Goal: Find contact information: Find contact information

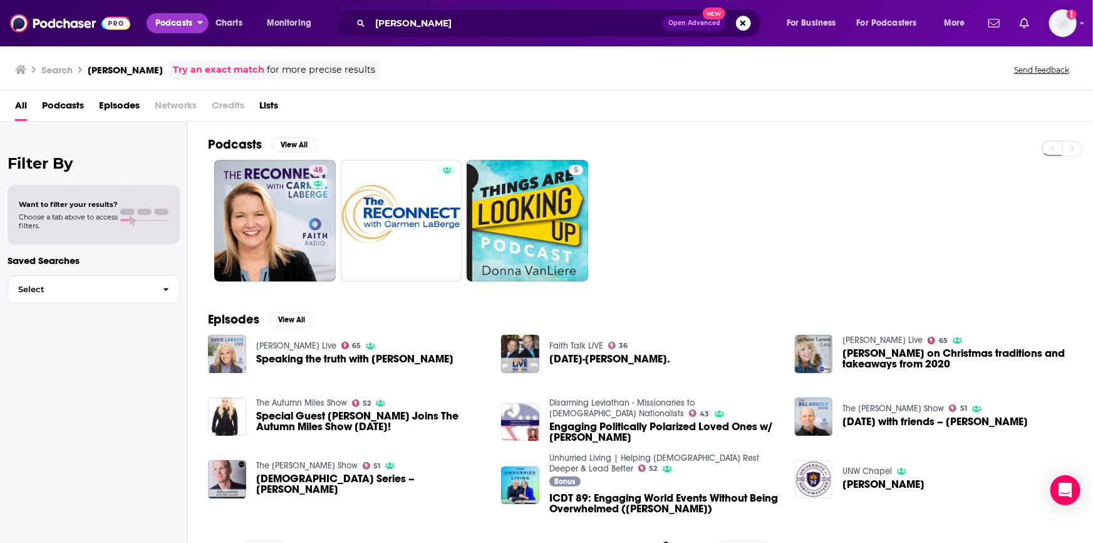
click at [158, 23] on span "Podcasts" at bounding box center [173, 23] width 37 height 18
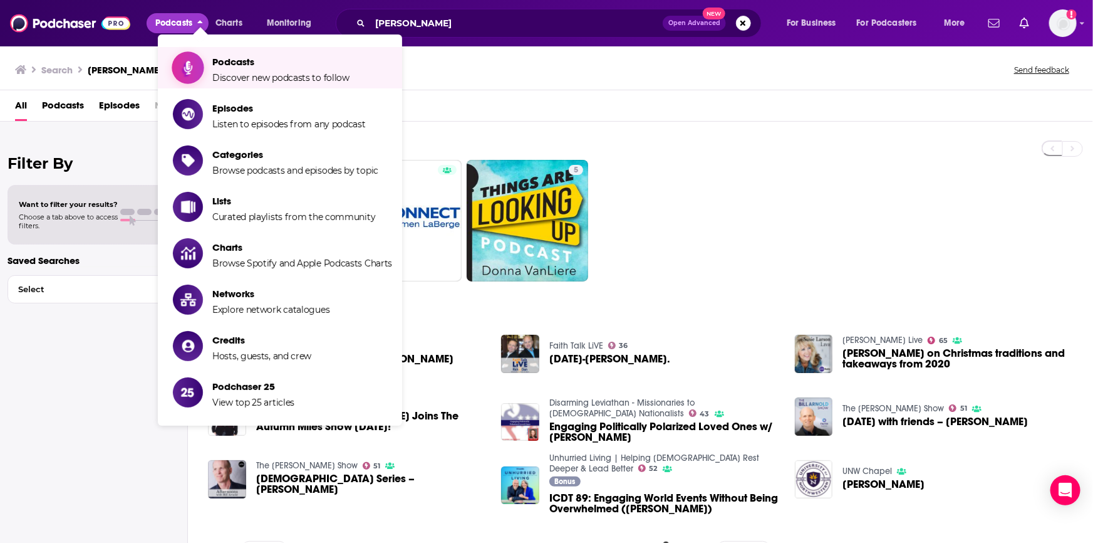
click at [219, 56] on span "Podcasts" at bounding box center [280, 62] width 137 height 12
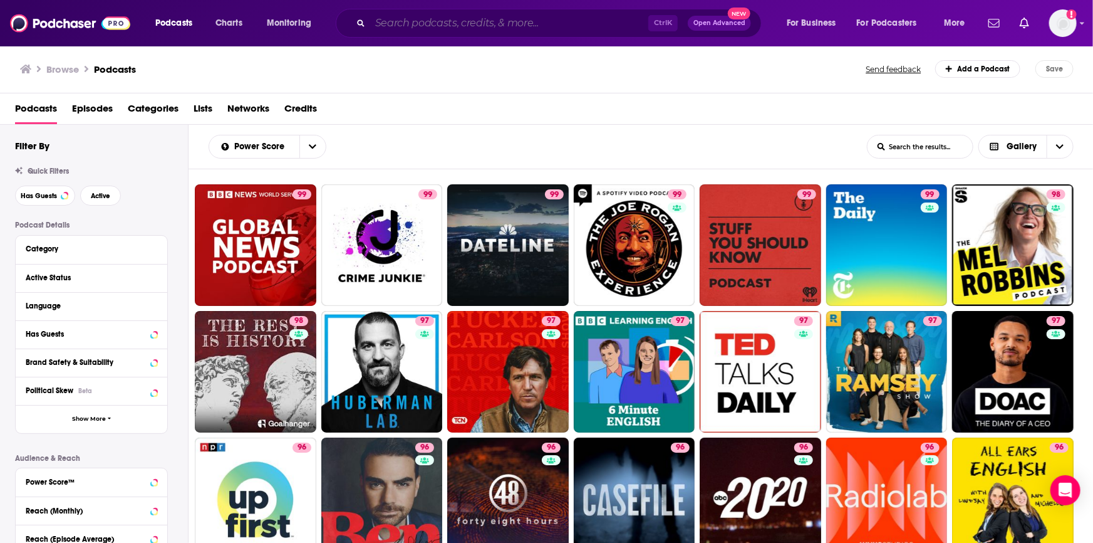
click at [379, 21] on input "Search podcasts, credits, & more..." at bounding box center [509, 23] width 278 height 20
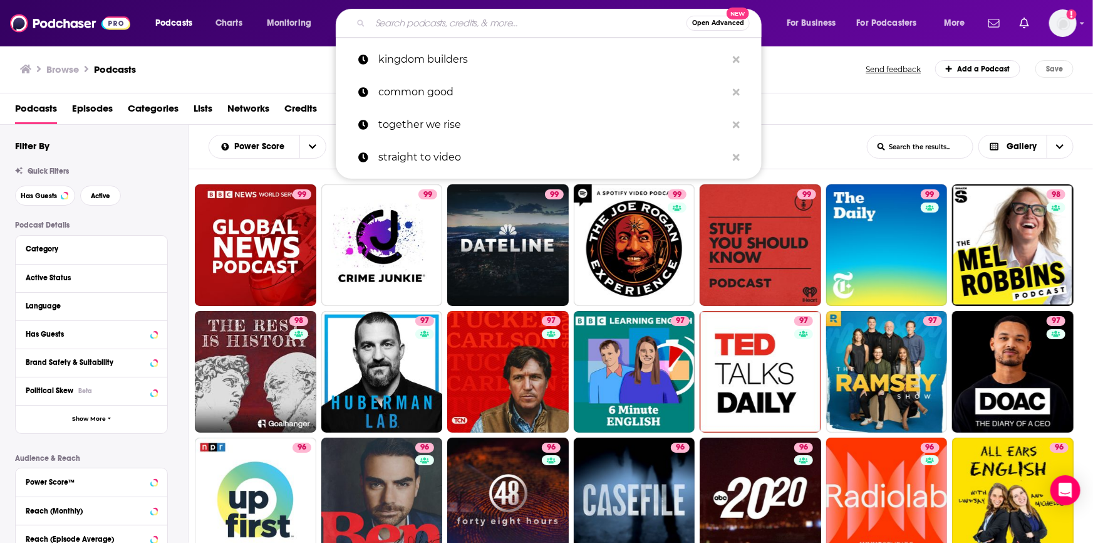
click at [459, 22] on input "Search podcasts, credits, & more..." at bounding box center [528, 23] width 316 height 20
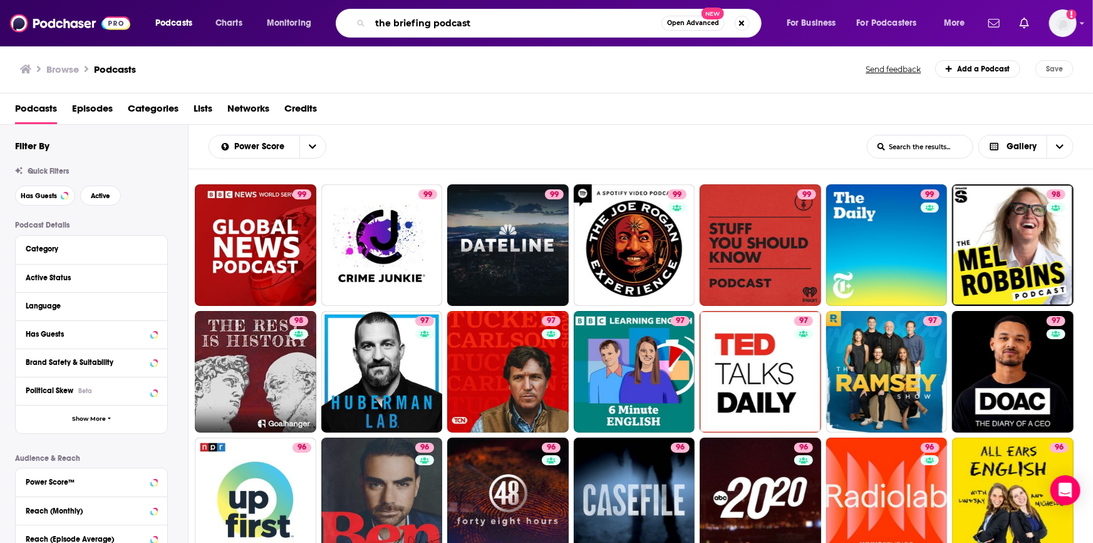
type input "the briefing podcast"
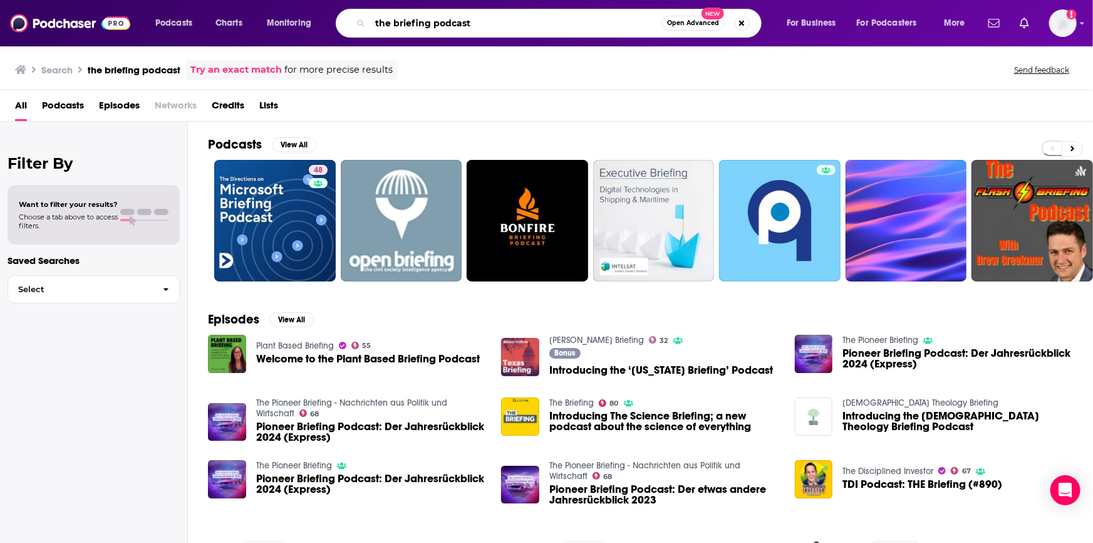
drag, startPoint x: 344, startPoint y: -5, endPoint x: 189, endPoint y: -33, distance: 157.3
click at [189, 0] on html "Podcasts Charts Monitoring the briefing podcast Open Advanced New For Business …" at bounding box center [546, 271] width 1093 height 543
type input "[PERSON_NAME]"
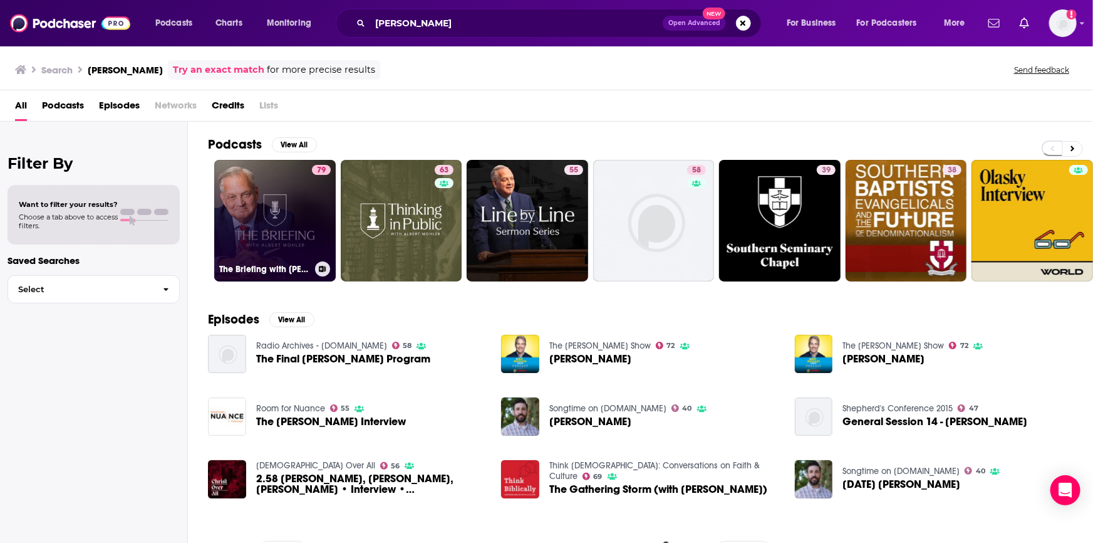
click at [269, 201] on link "79 The Briefing with [PERSON_NAME]" at bounding box center [275, 221] width 122 height 122
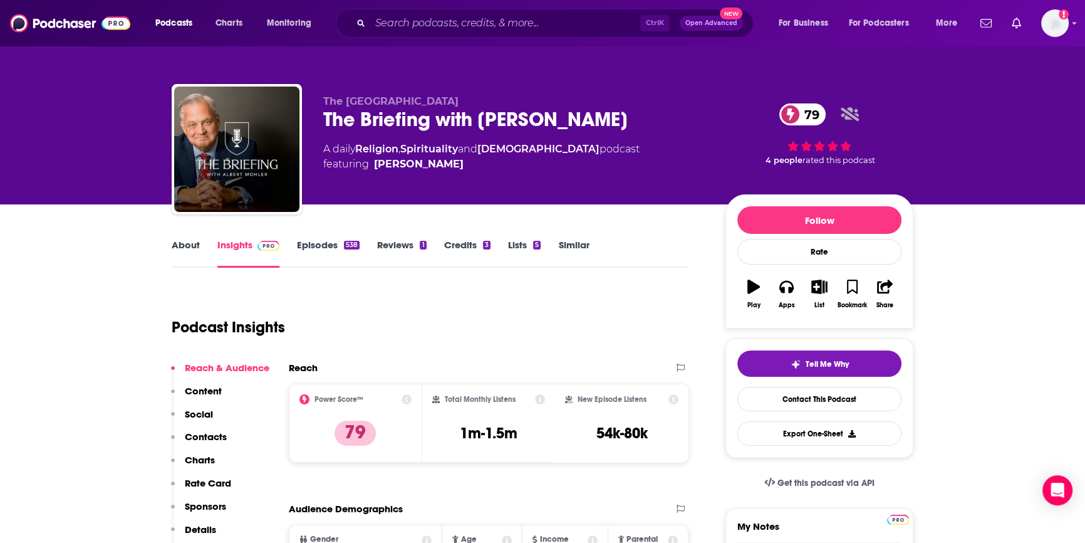
click at [322, 244] on link "Episodes 538" at bounding box center [328, 253] width 63 height 29
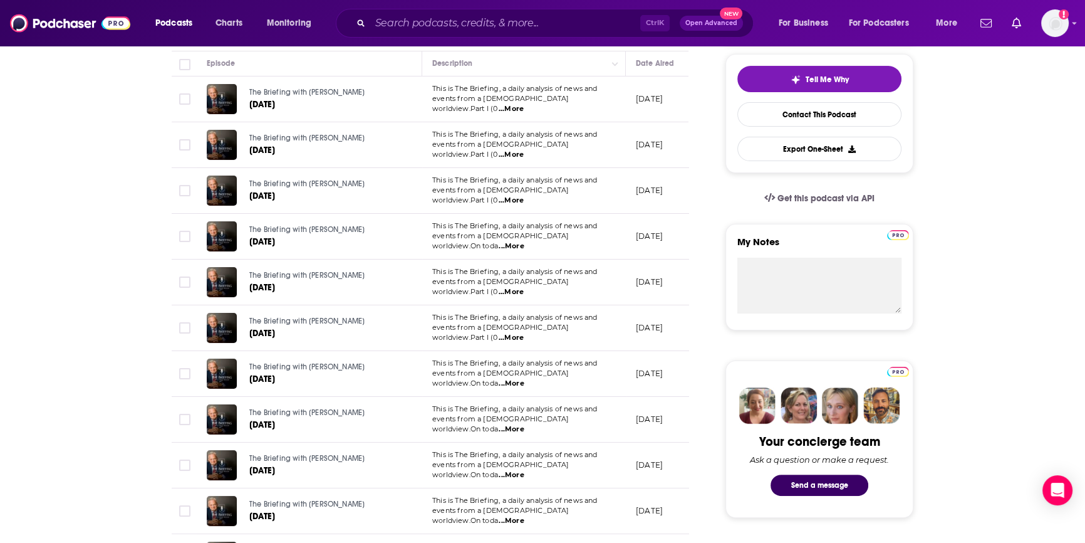
scroll to position [56, 0]
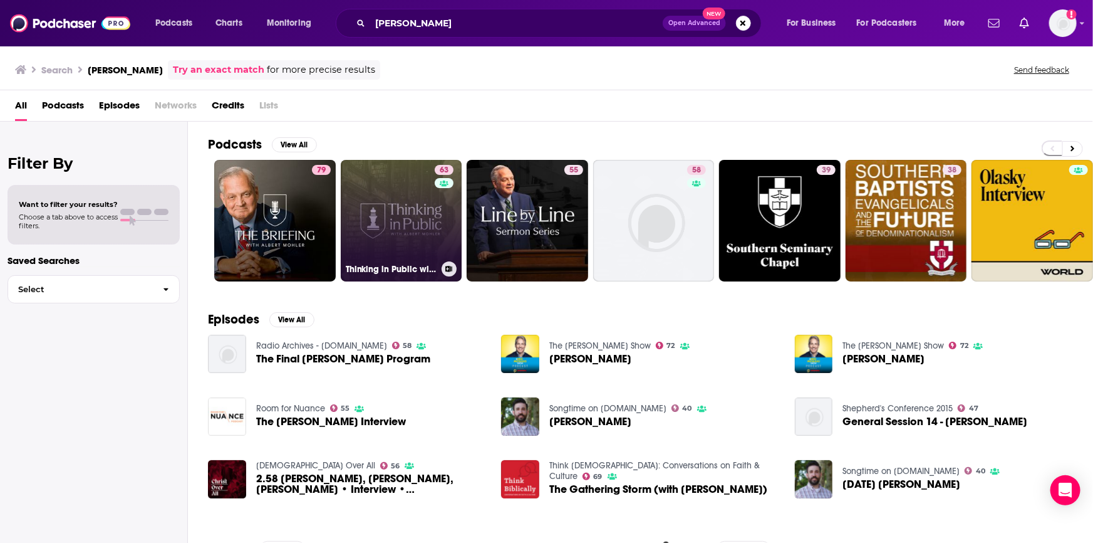
click at [420, 249] on link "63 Thinking in Public with [PERSON_NAME]" at bounding box center [402, 221] width 122 height 122
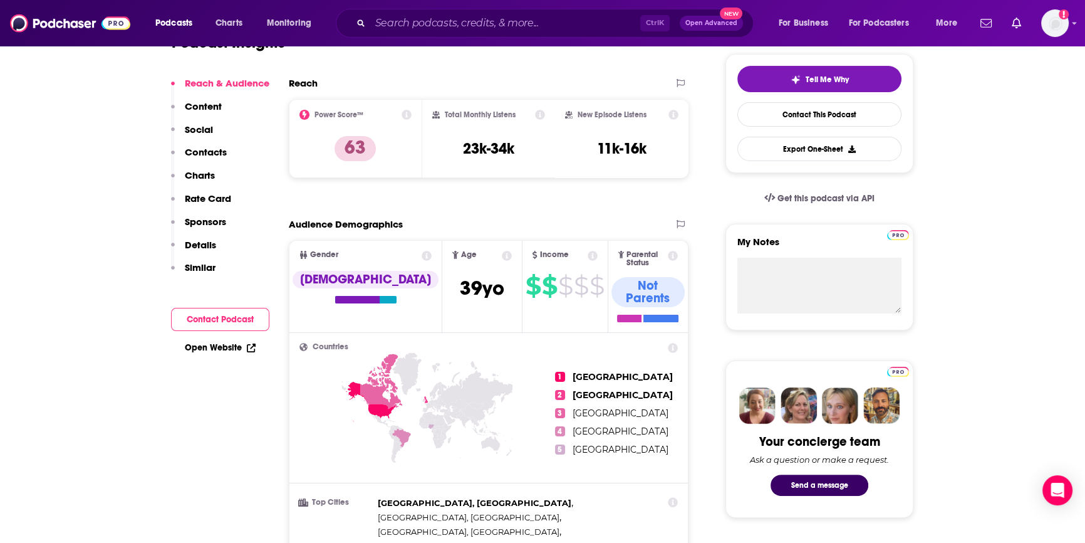
scroll to position [56, 0]
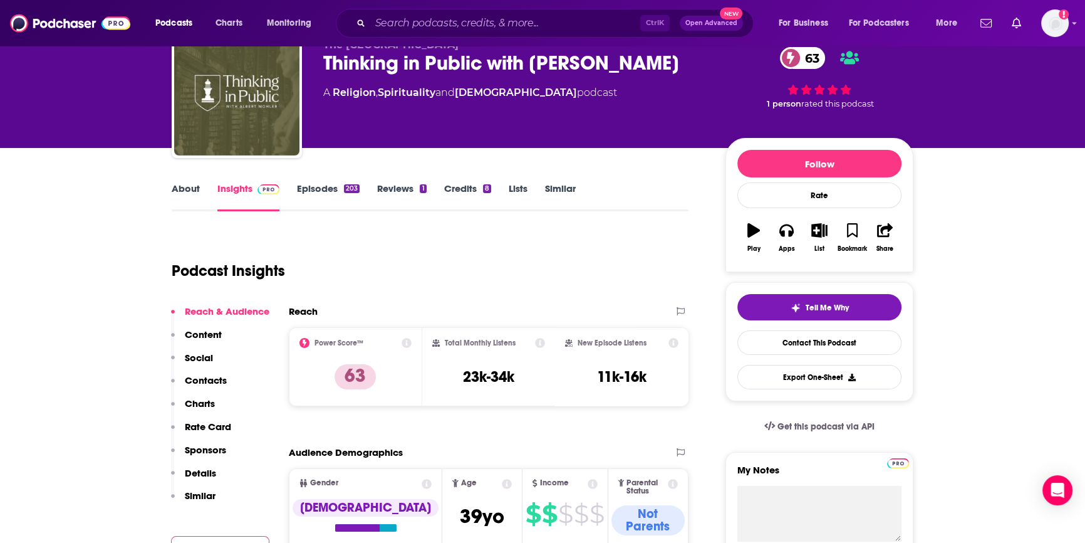
click at [305, 187] on link "Episodes 203" at bounding box center [328, 196] width 63 height 29
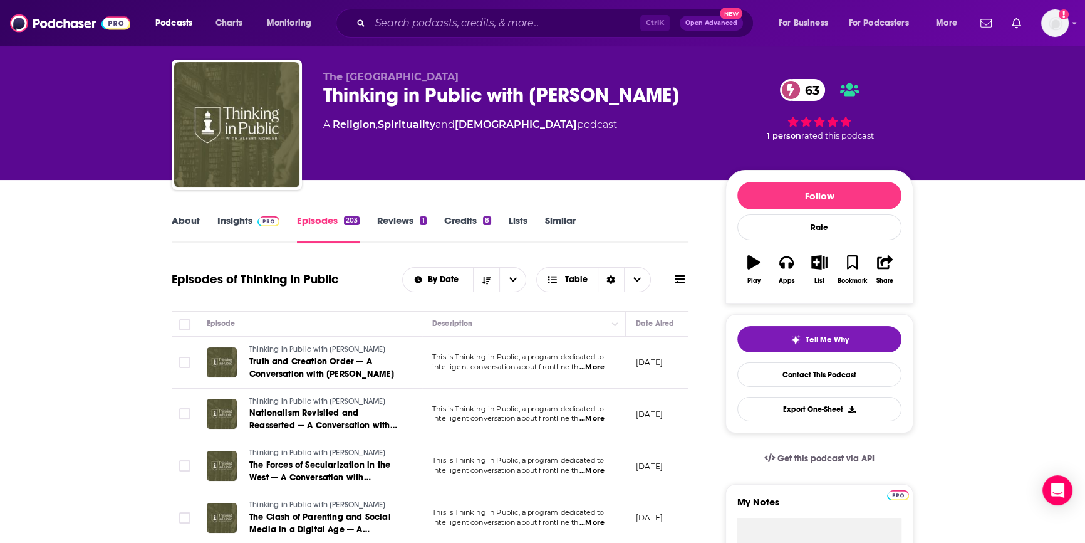
scroll to position [170, 0]
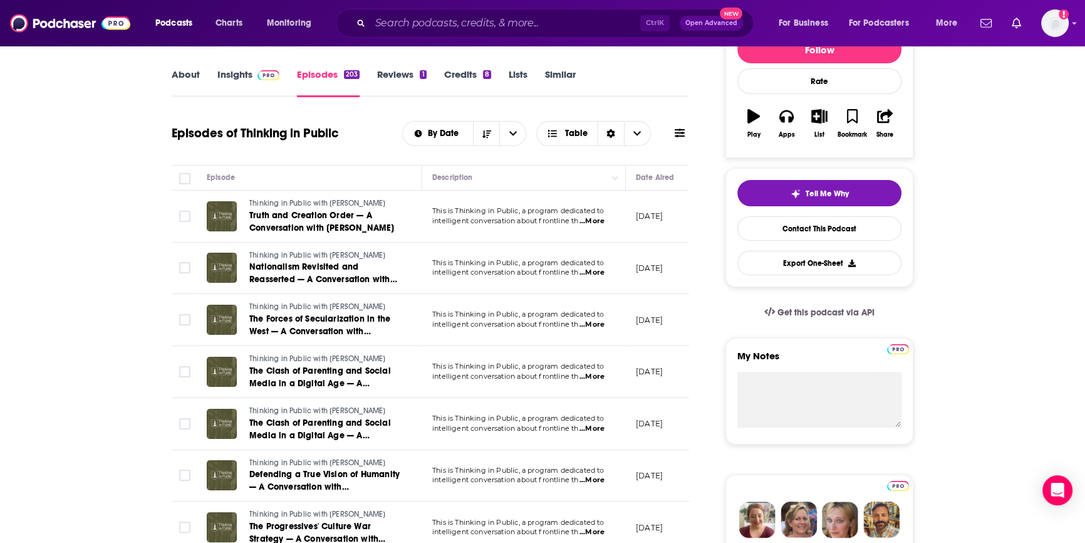
click at [183, 75] on link "About" at bounding box center [186, 82] width 28 height 29
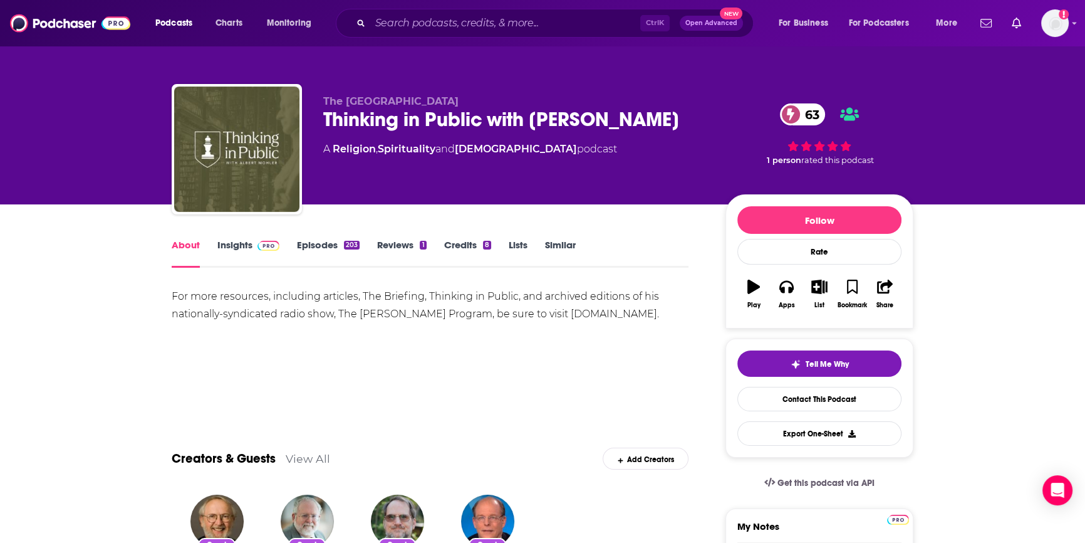
click at [224, 241] on link "Insights" at bounding box center [248, 253] width 62 height 29
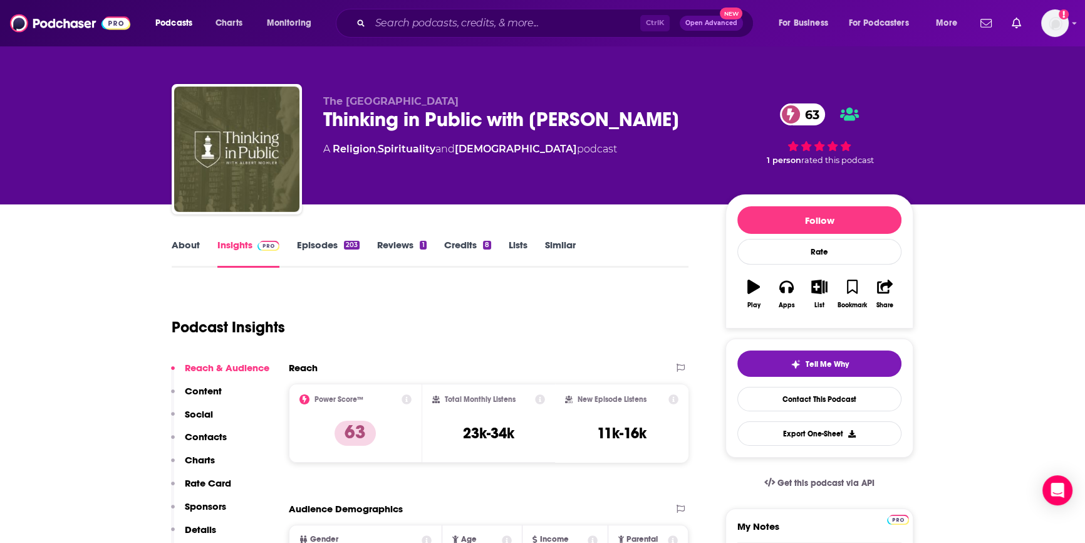
scroll to position [170, 0]
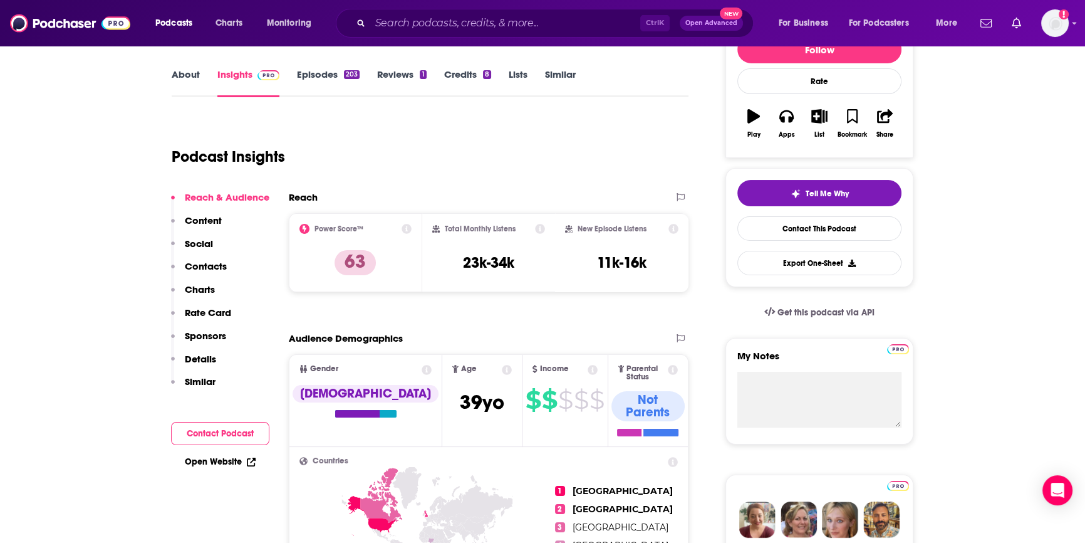
click at [242, 437] on button "Contact Podcast" at bounding box center [220, 433] width 98 height 23
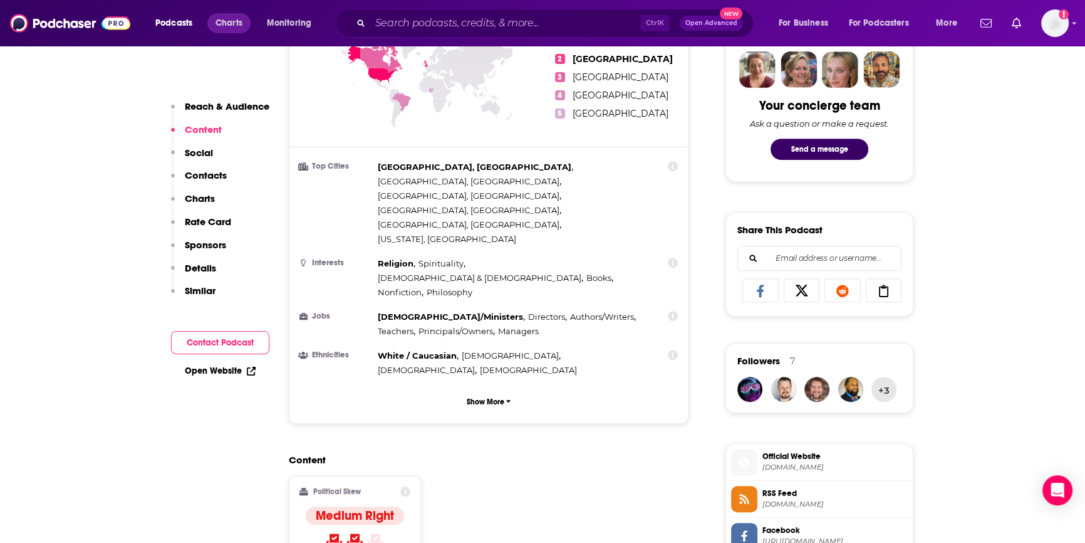
scroll to position [279, 0]
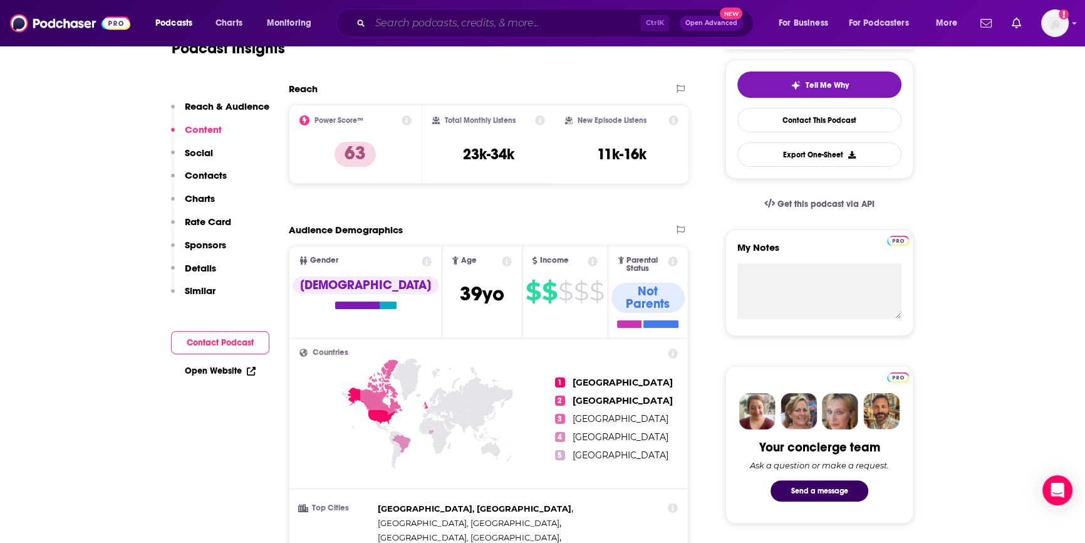
click at [401, 23] on input "Search podcasts, credits, & more..." at bounding box center [505, 23] width 270 height 20
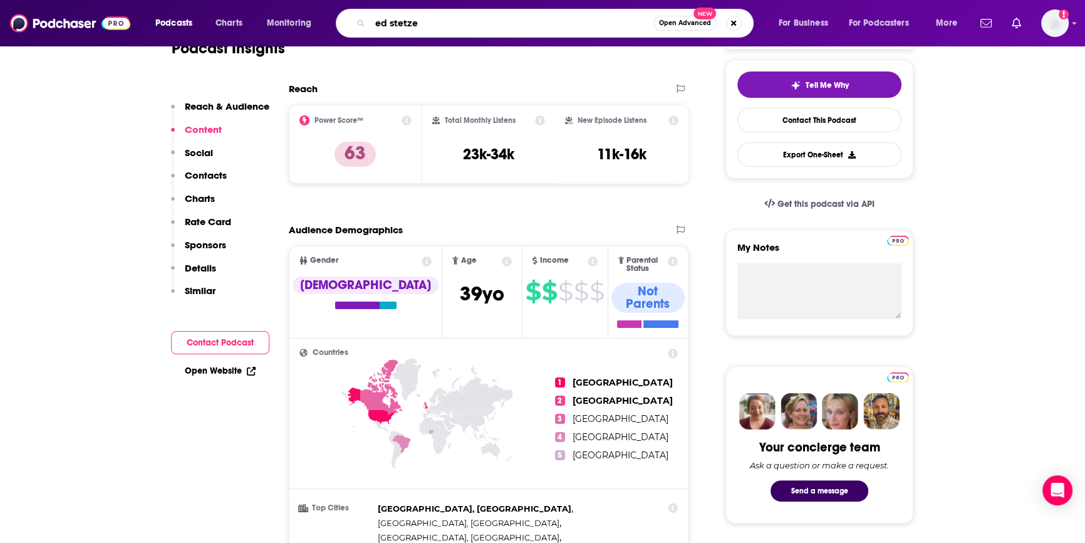
type input "[PERSON_NAME]"
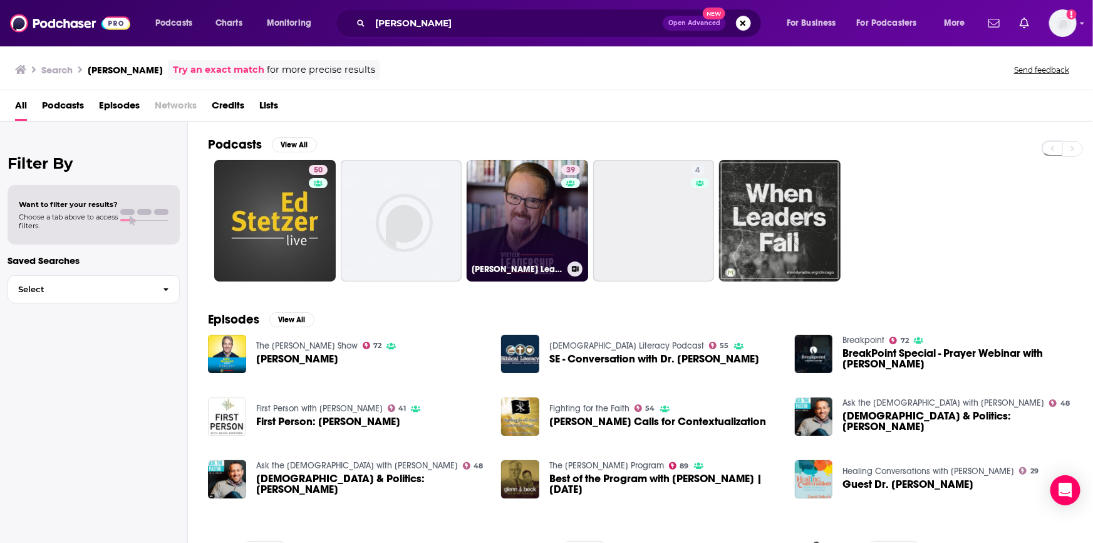
click at [498, 229] on link "39 [PERSON_NAME] Leadership Podcast" at bounding box center [528, 221] width 122 height 122
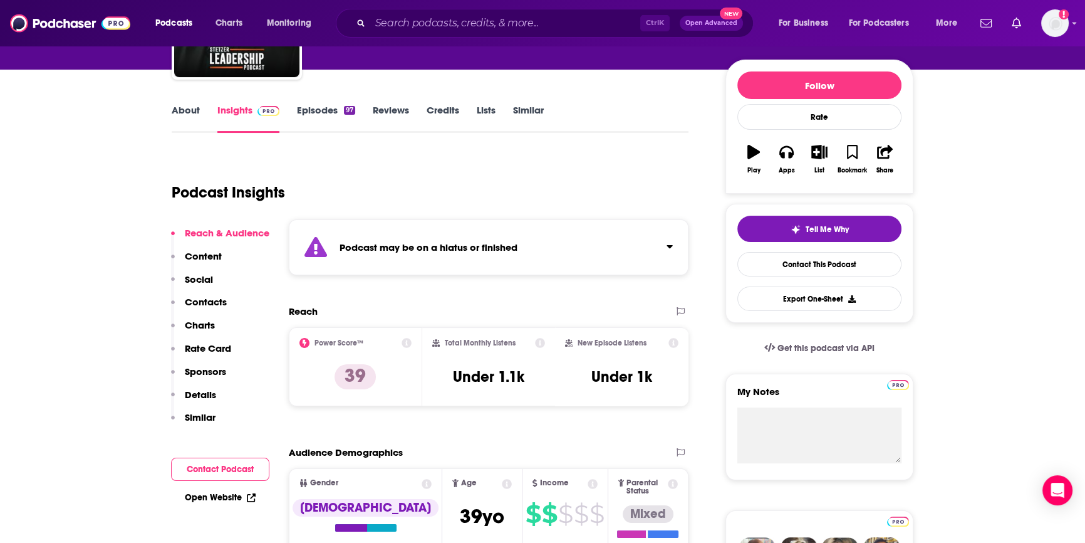
scroll to position [170, 0]
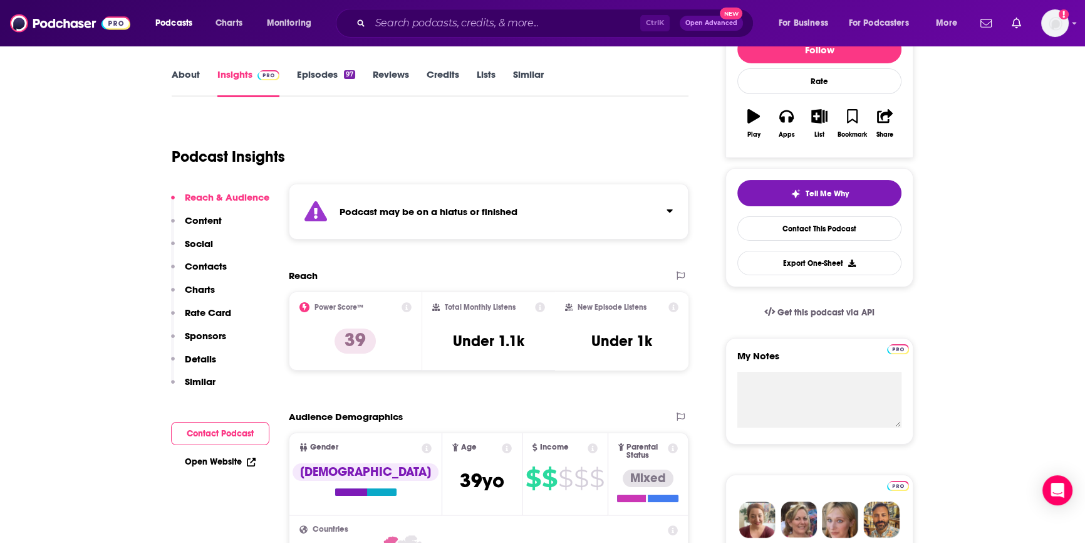
click at [225, 454] on div "Open Website" at bounding box center [220, 461] width 98 height 23
click at [228, 434] on button "Contact Podcast" at bounding box center [220, 433] width 98 height 23
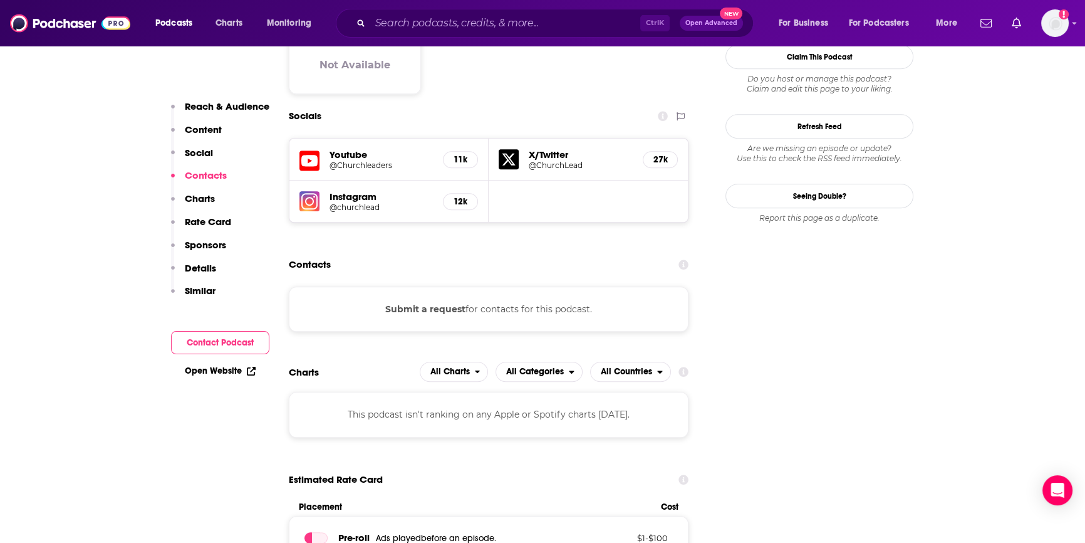
scroll to position [1135, 0]
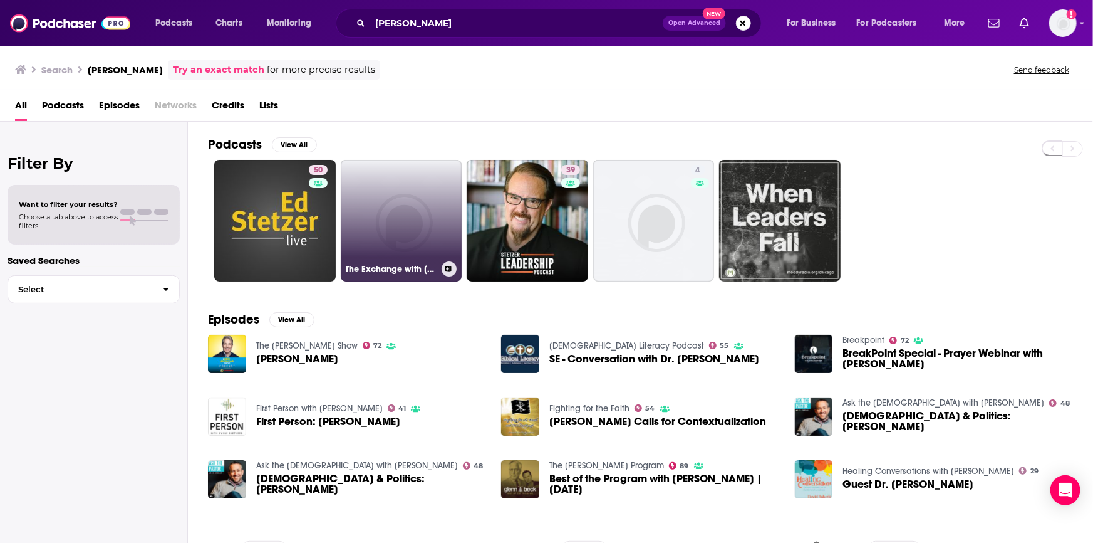
click at [412, 200] on link "The Exchange with [PERSON_NAME]" at bounding box center [402, 221] width 122 height 122
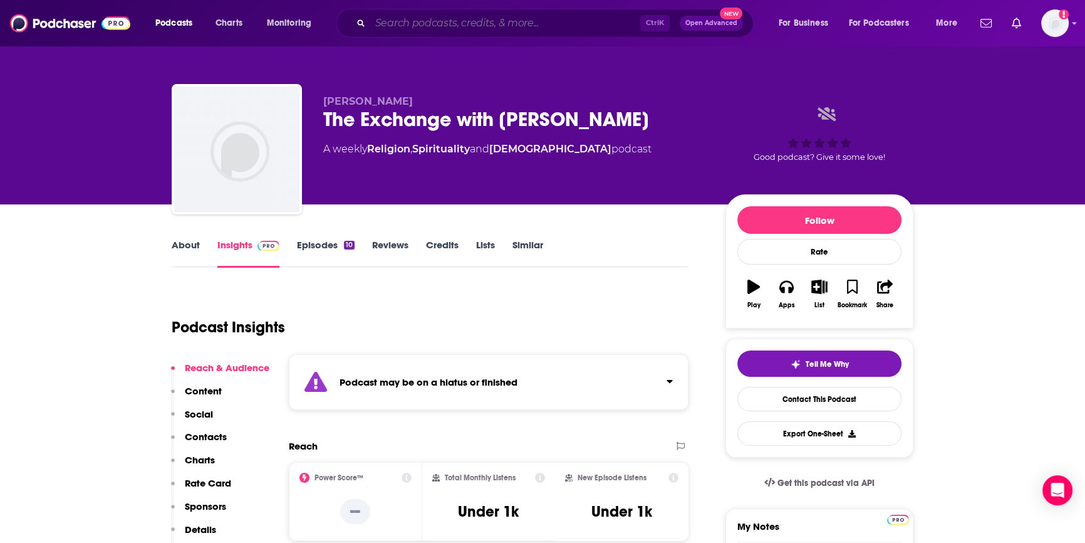
click at [385, 32] on input "Search podcasts, credits, & more..." at bounding box center [505, 23] width 270 height 20
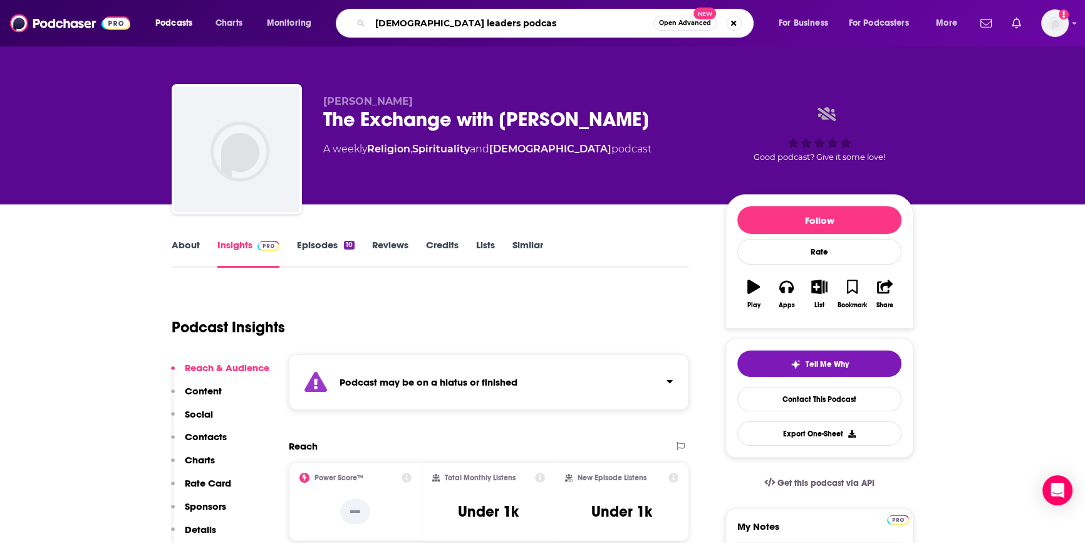
type input "[DEMOGRAPHIC_DATA] leaders podcast"
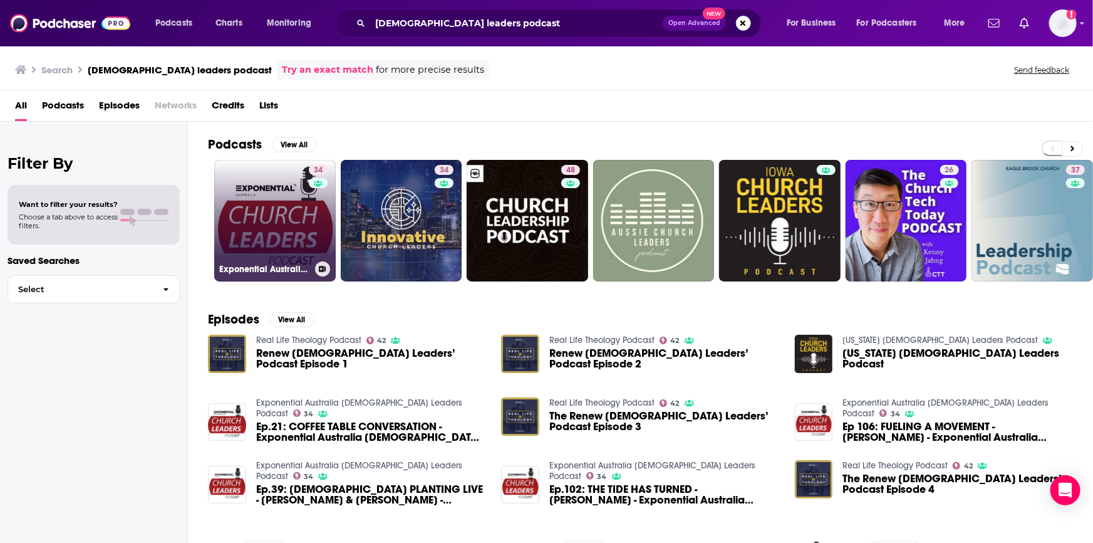
click at [292, 244] on link "34 Exponential Australia [DEMOGRAPHIC_DATA] Leaders Podcast" at bounding box center [275, 221] width 122 height 122
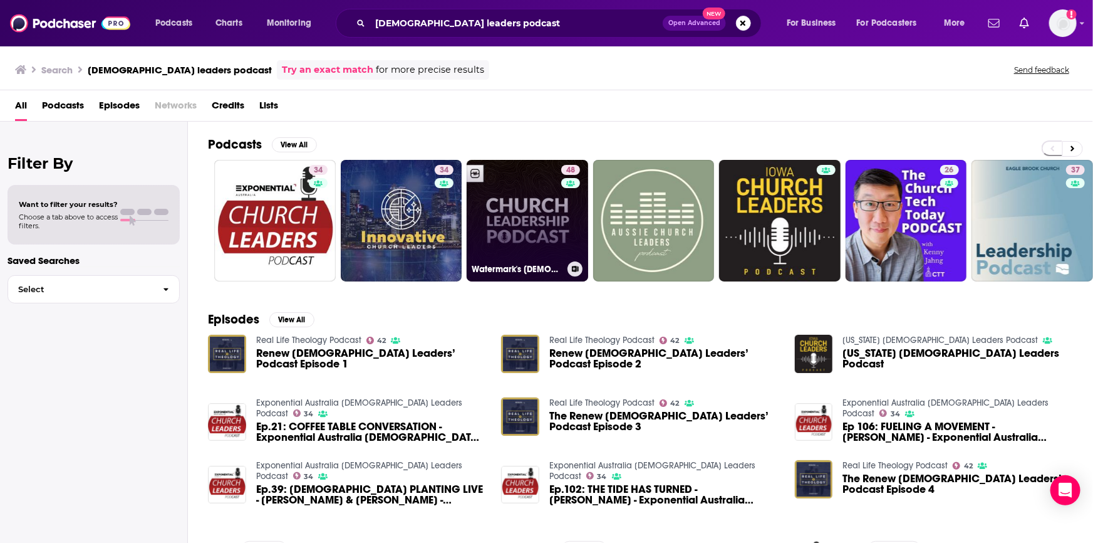
click at [544, 237] on link "48 Watermark's [DEMOGRAPHIC_DATA] Leadership Podcast" at bounding box center [528, 221] width 122 height 122
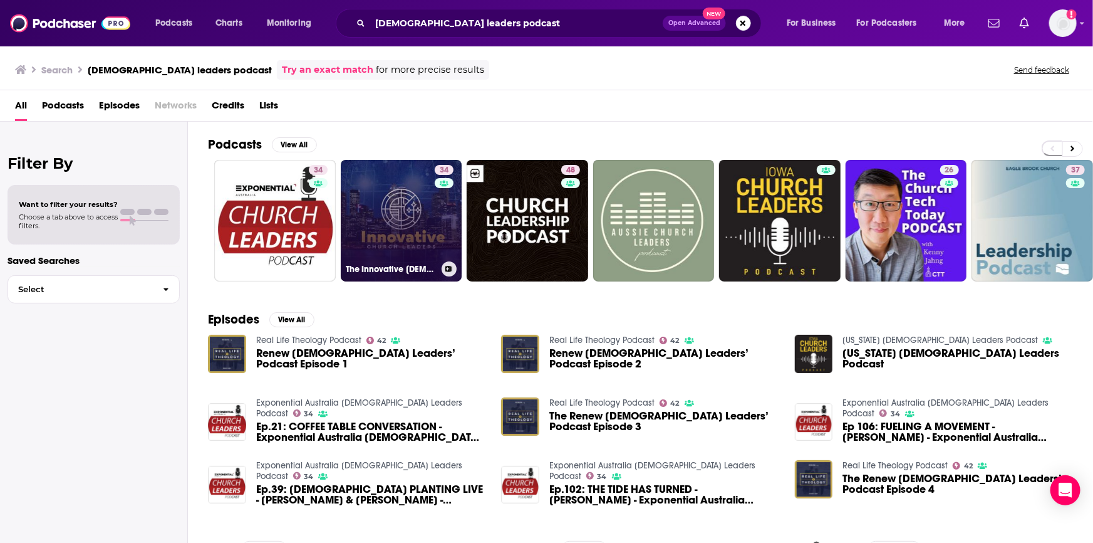
click at [439, 204] on div "34" at bounding box center [446, 213] width 22 height 96
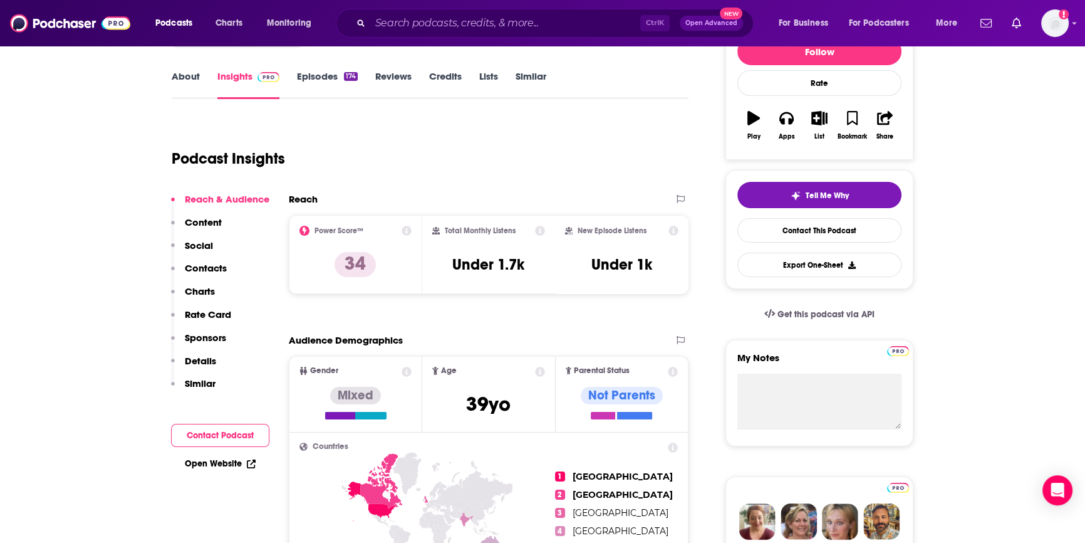
scroll to position [170, 0]
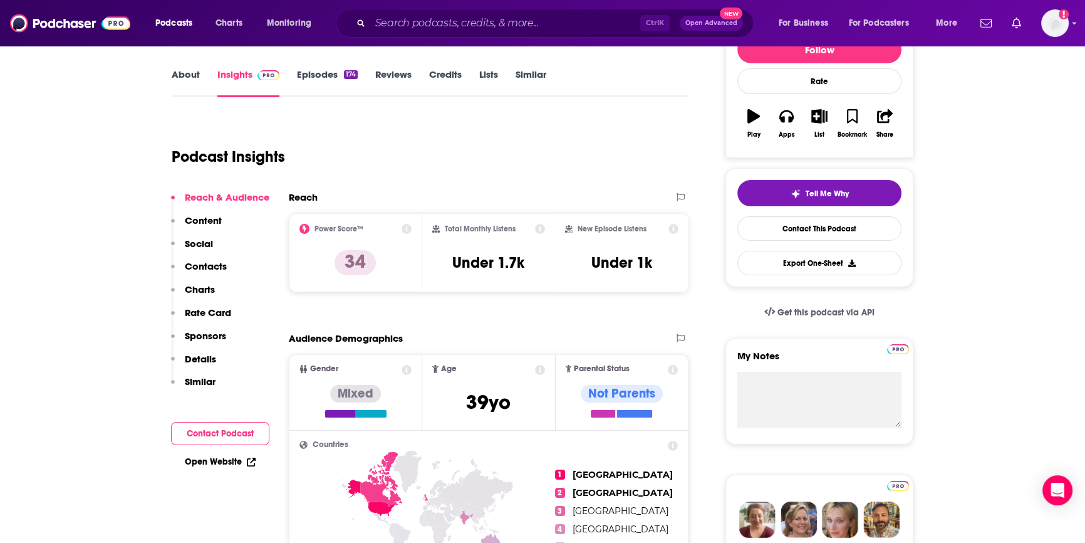
click at [243, 439] on button "Contact Podcast" at bounding box center [220, 433] width 98 height 23
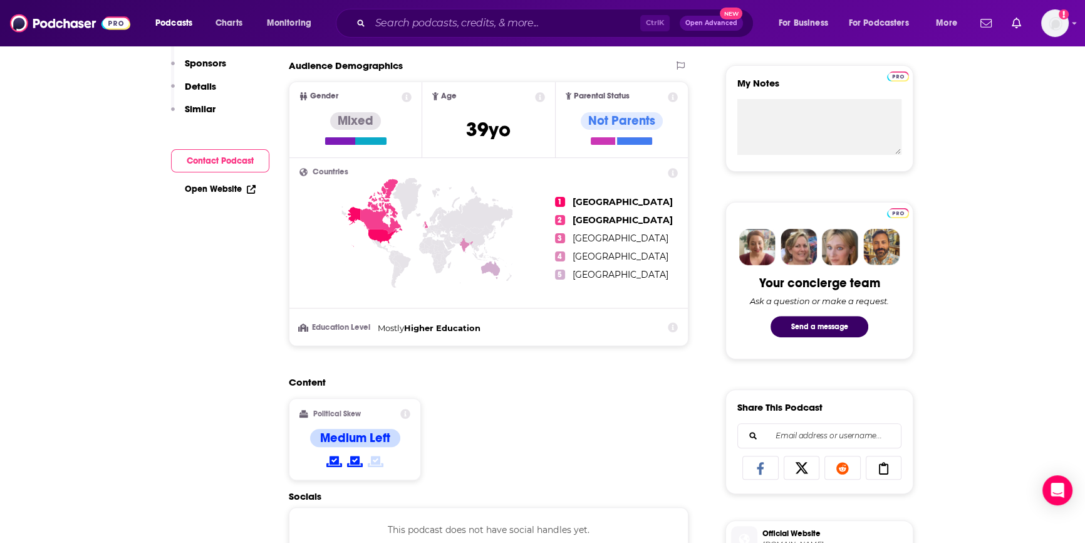
scroll to position [44, 0]
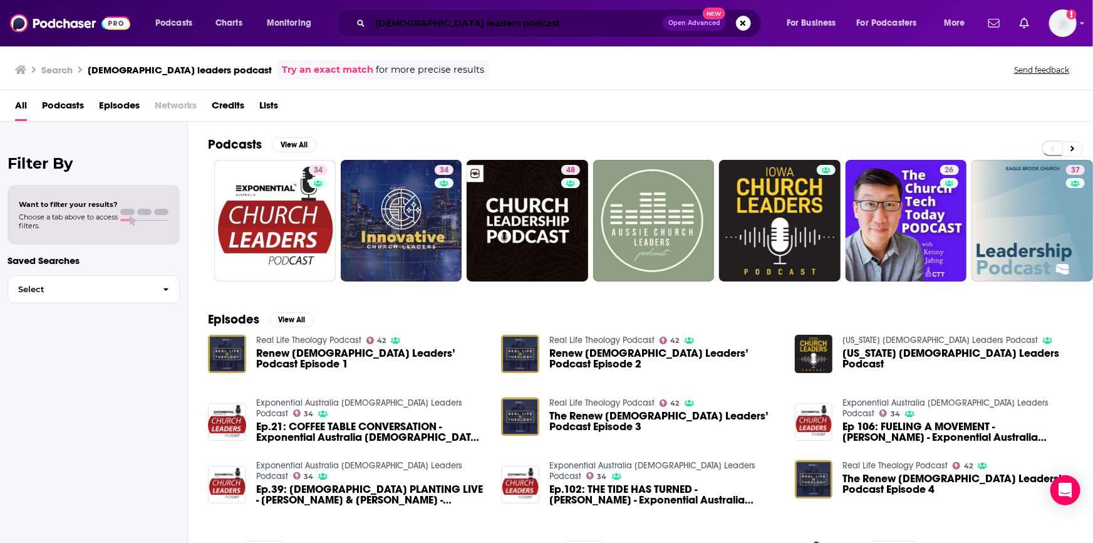
click at [476, 24] on input "[DEMOGRAPHIC_DATA] leaders podcast" at bounding box center [516, 23] width 293 height 20
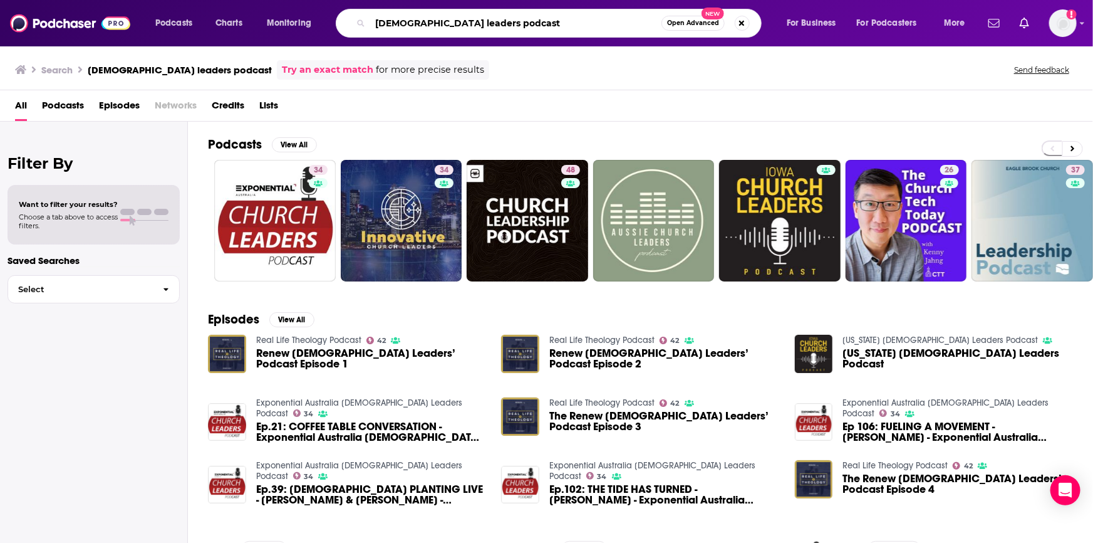
click at [503, 19] on input "[DEMOGRAPHIC_DATA] leaders podcast" at bounding box center [515, 23] width 291 height 20
drag, startPoint x: 503, startPoint y: 19, endPoint x: 28, endPoint y: -50, distance: 479.9
click at [28, 0] on html "Podcasts Charts Monitoring [DEMOGRAPHIC_DATA] leaders podcast Open Advanced New…" at bounding box center [546, 271] width 1093 height 543
type input "thinking in public"
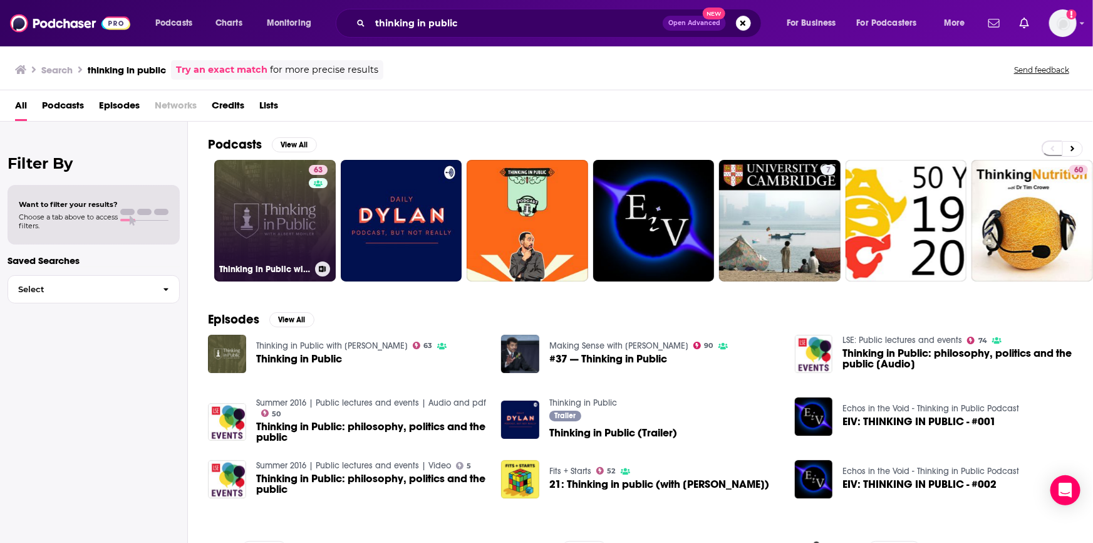
click at [284, 202] on link "63 Thinking in Public with [PERSON_NAME]" at bounding box center [275, 221] width 122 height 122
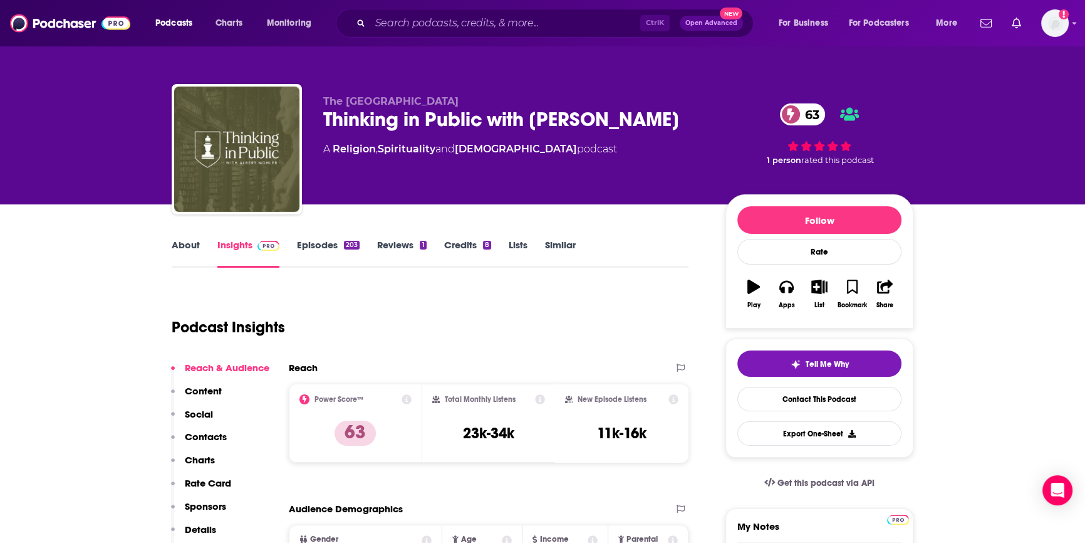
click at [571, 244] on link "Similar" at bounding box center [560, 253] width 31 height 29
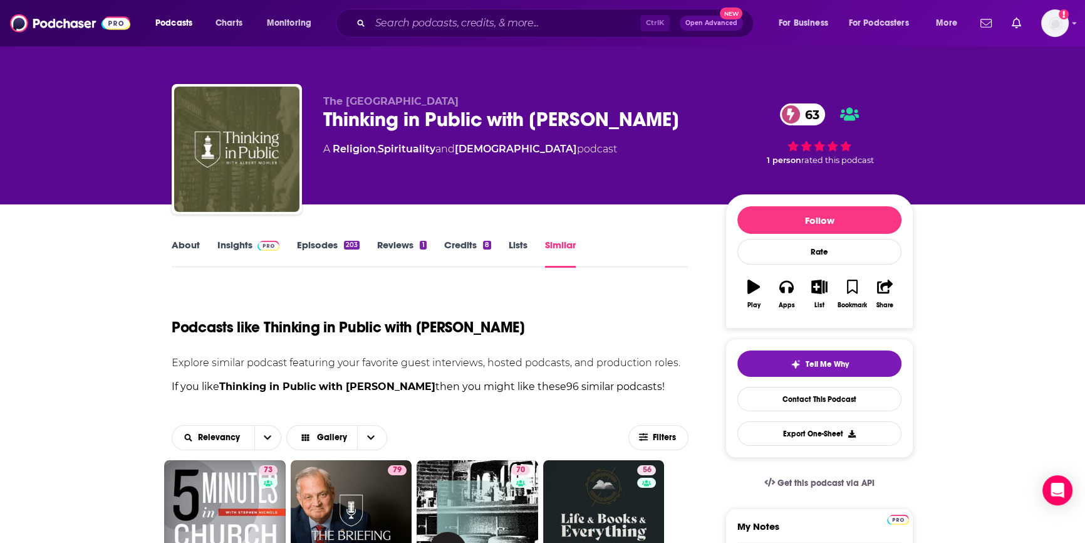
scroll to position [227, 0]
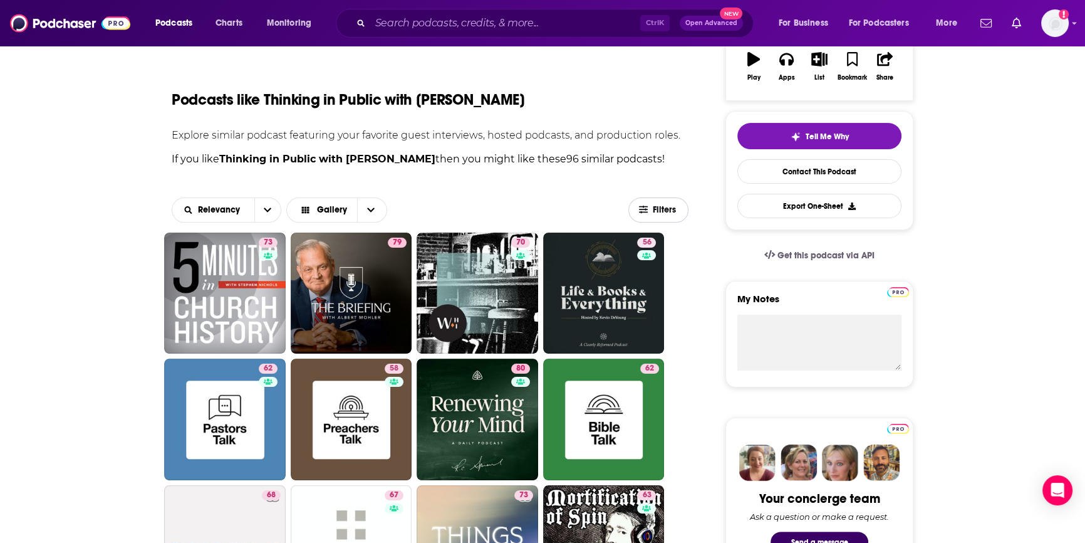
click at [667, 206] on span "Filters" at bounding box center [665, 210] width 25 height 9
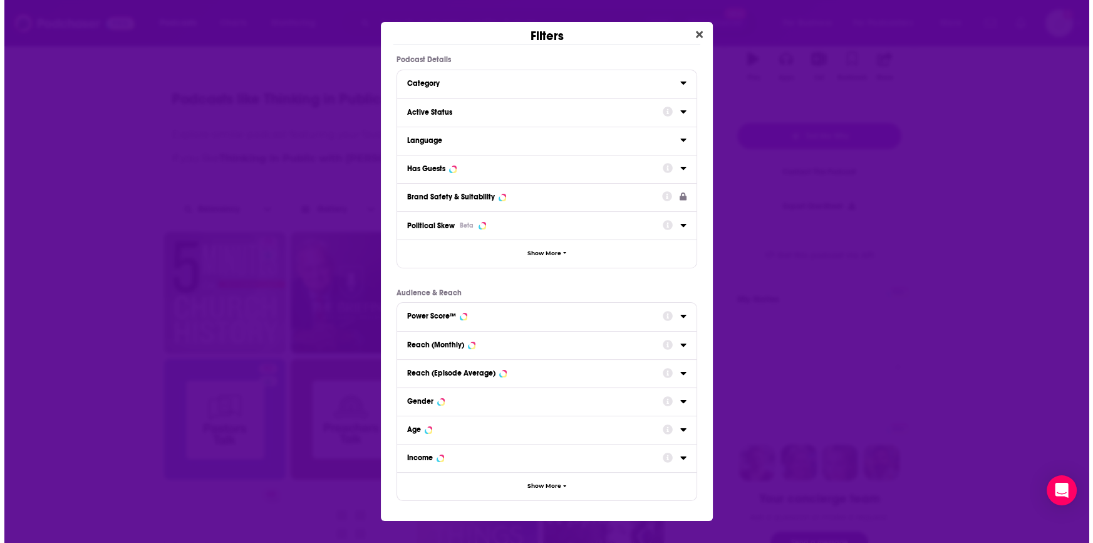
scroll to position [0, 0]
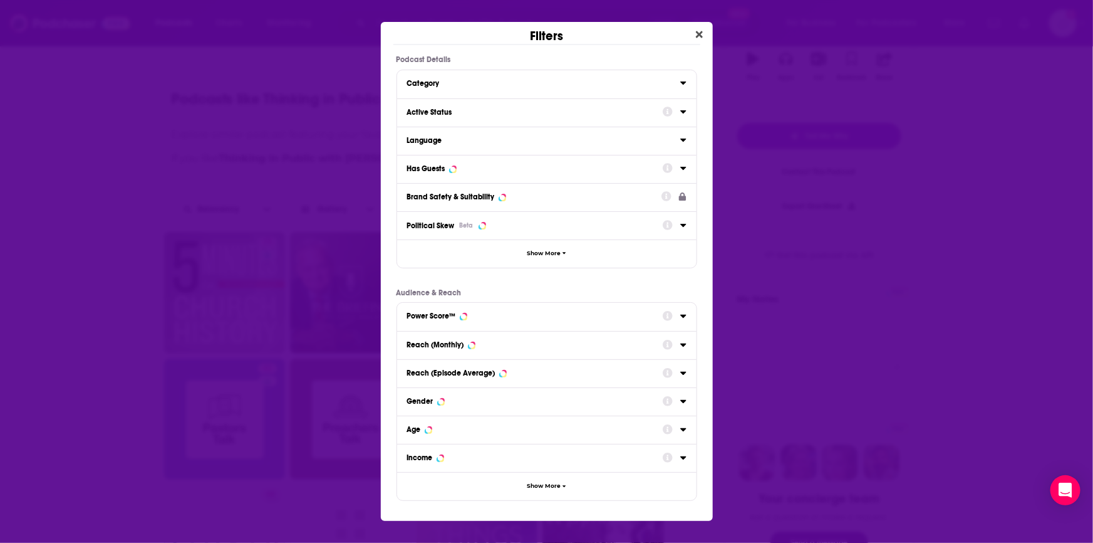
click at [484, 169] on div "Has Guests" at bounding box center [531, 168] width 248 height 9
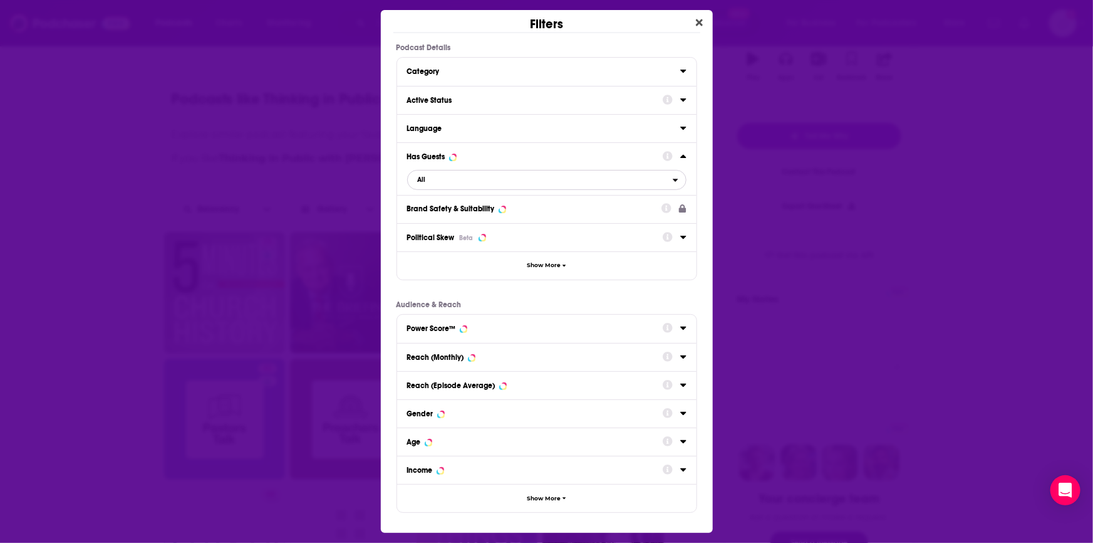
click at [418, 182] on span "All" at bounding box center [422, 179] width 8 height 7
click at [432, 242] on span "Has guests" at bounding box center [486, 241] width 145 height 7
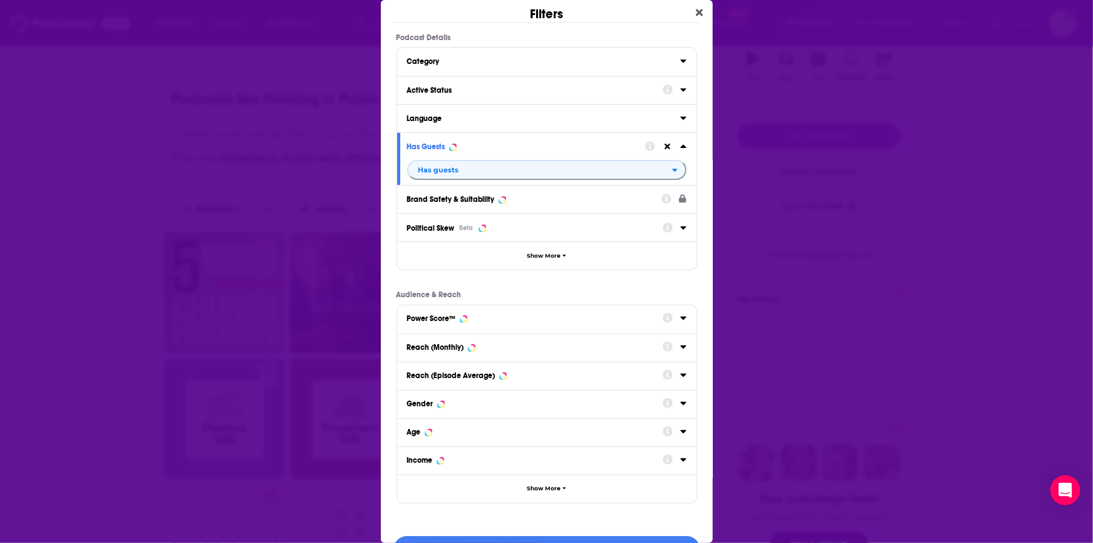
click at [454, 92] on div "Active Status" at bounding box center [531, 90] width 248 height 9
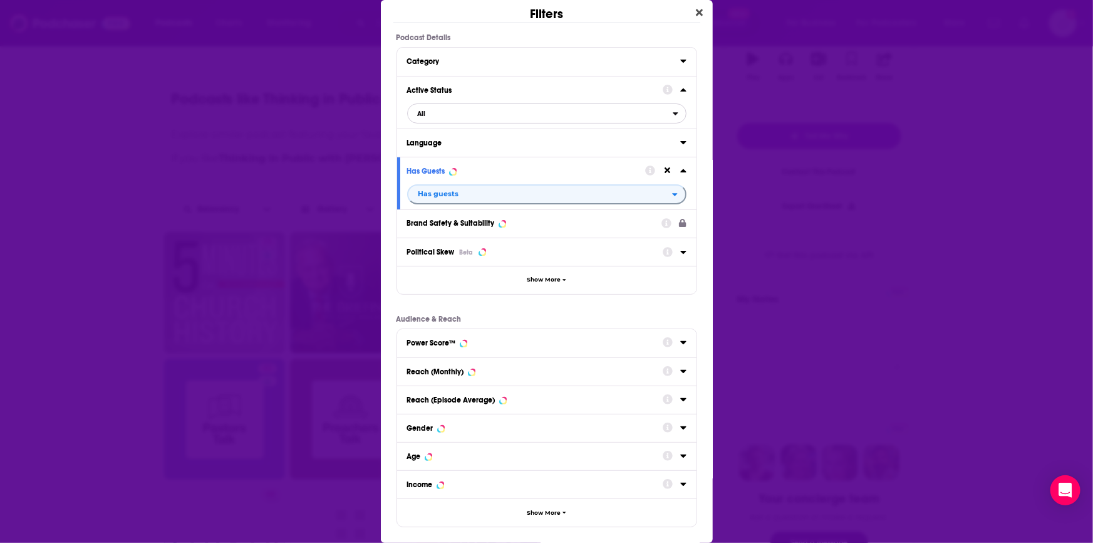
click at [434, 112] on span "All" at bounding box center [540, 113] width 265 height 16
click at [430, 155] on span "Active" at bounding box center [482, 154] width 137 height 7
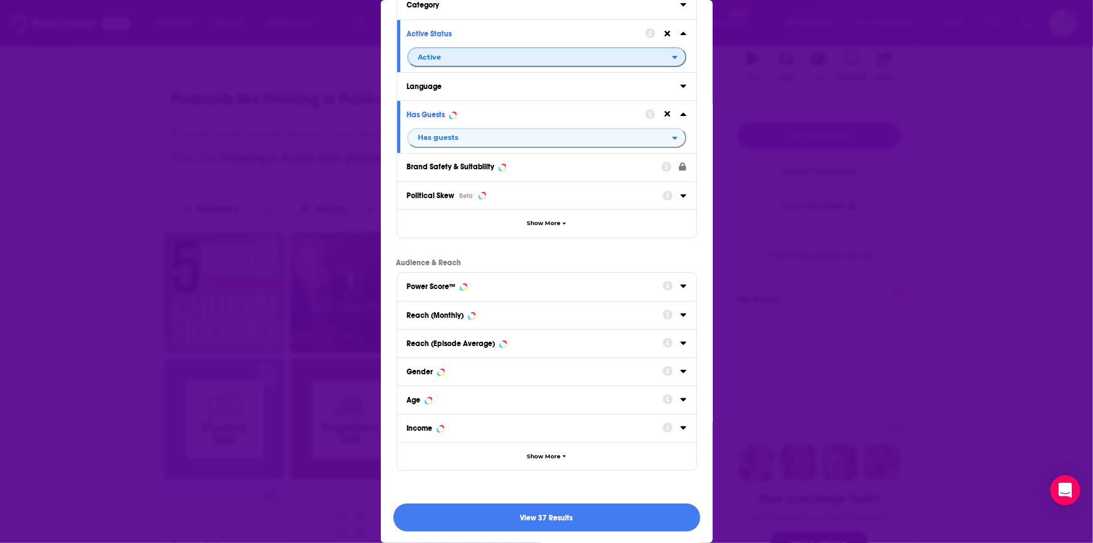
scroll to position [57, 0]
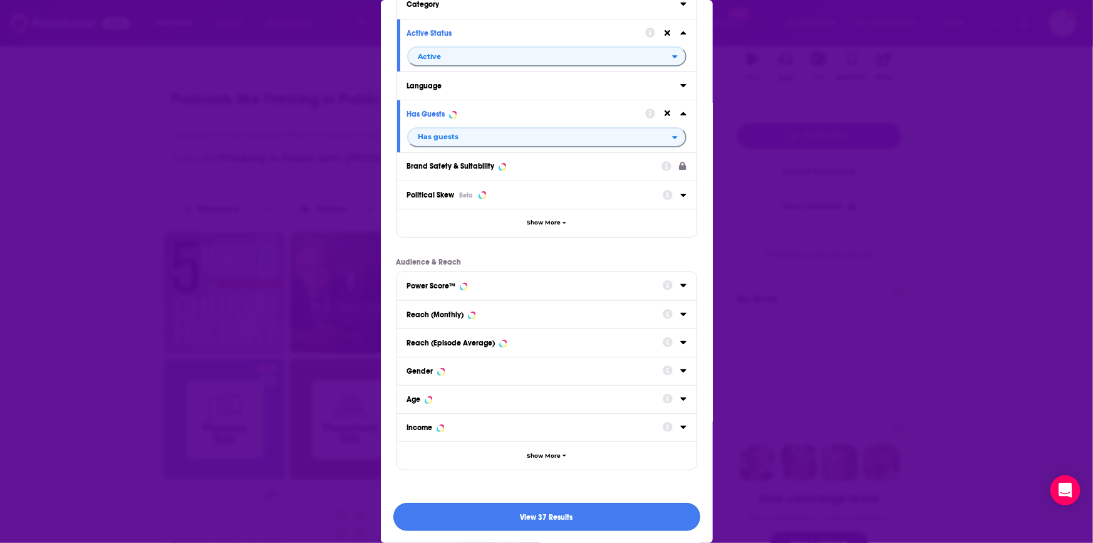
click at [531, 518] on button "View 37 Results" at bounding box center [546, 517] width 307 height 28
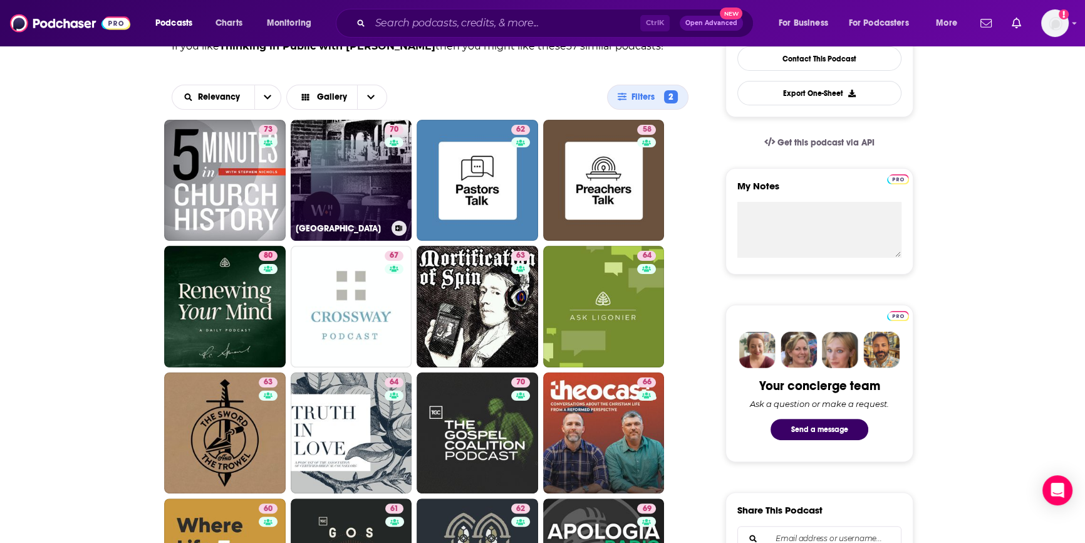
scroll to position [341, 0]
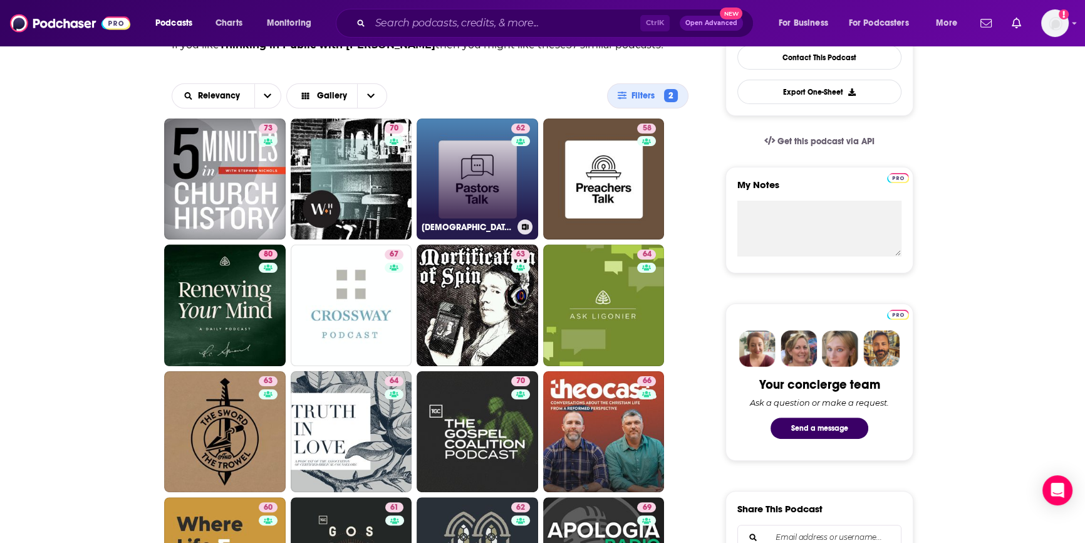
click at [490, 184] on link "62 [DEMOGRAPHIC_DATA] Talk - A podcast by 9Marks" at bounding box center [478, 179] width 122 height 122
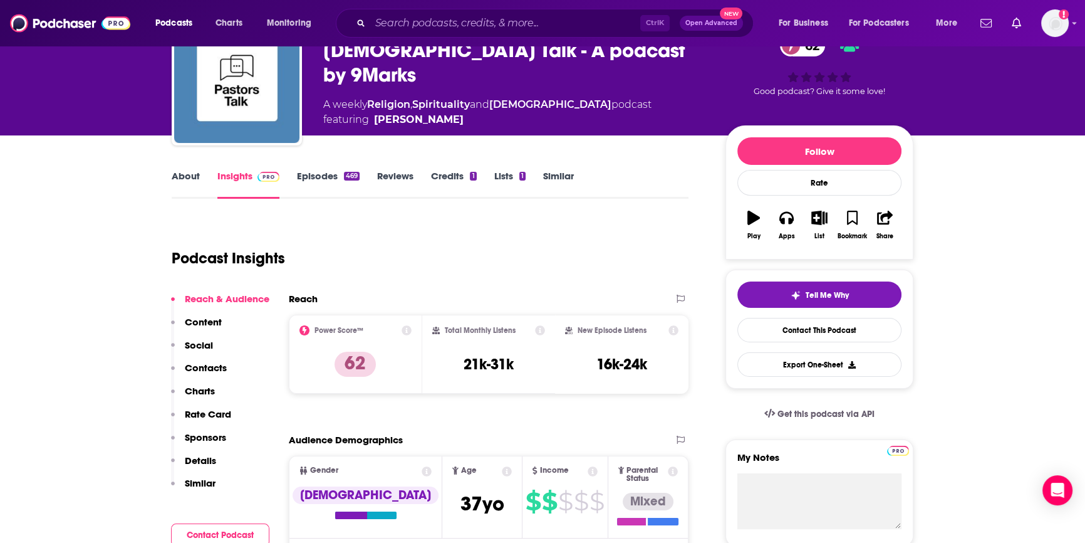
scroll to position [170, 0]
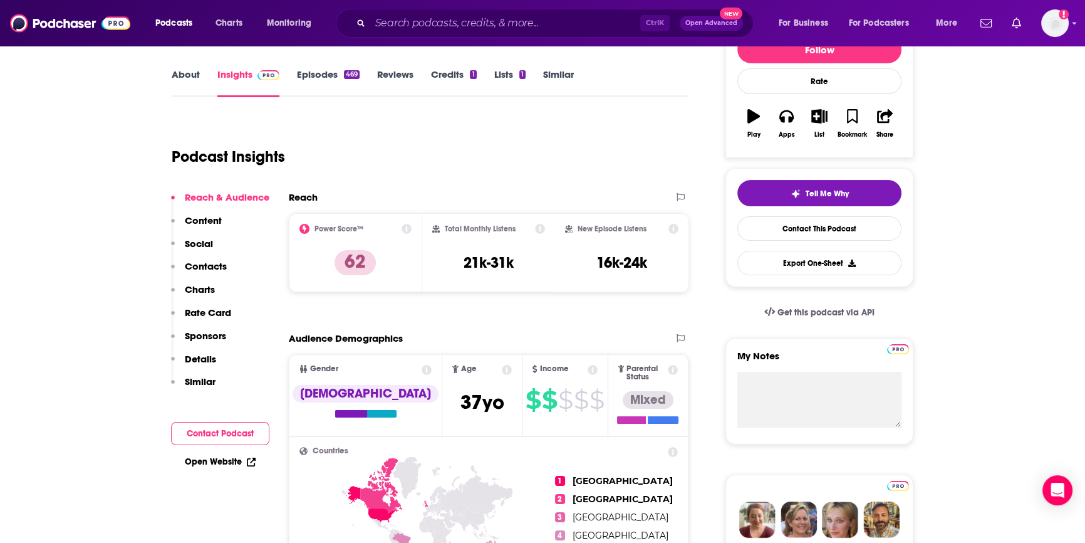
click at [324, 73] on link "Episodes 469" at bounding box center [328, 82] width 63 height 29
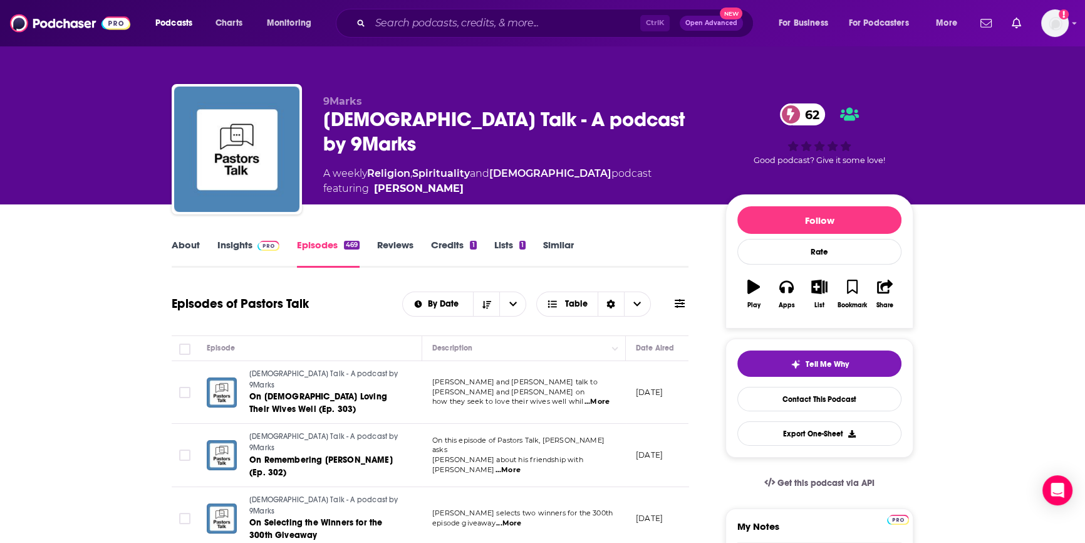
click at [237, 248] on link "Insights" at bounding box center [248, 253] width 62 height 29
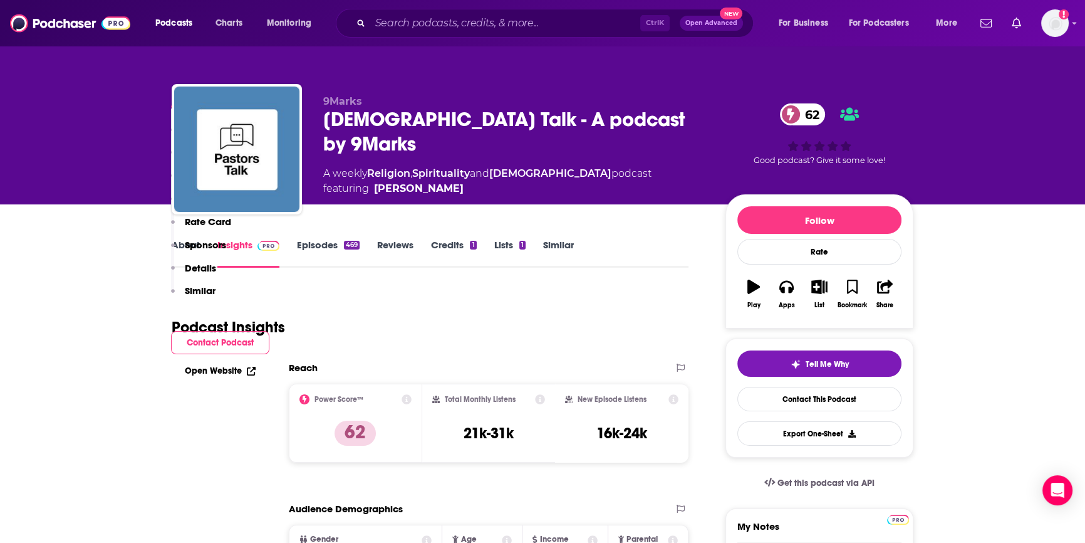
scroll to position [341, 0]
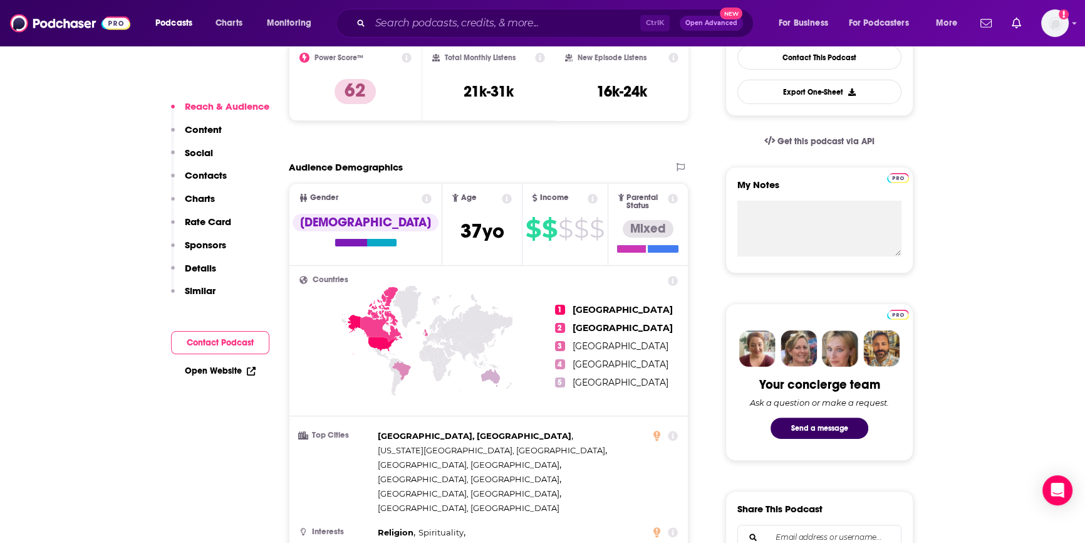
click at [224, 345] on button "Contact Podcast" at bounding box center [220, 342] width 98 height 23
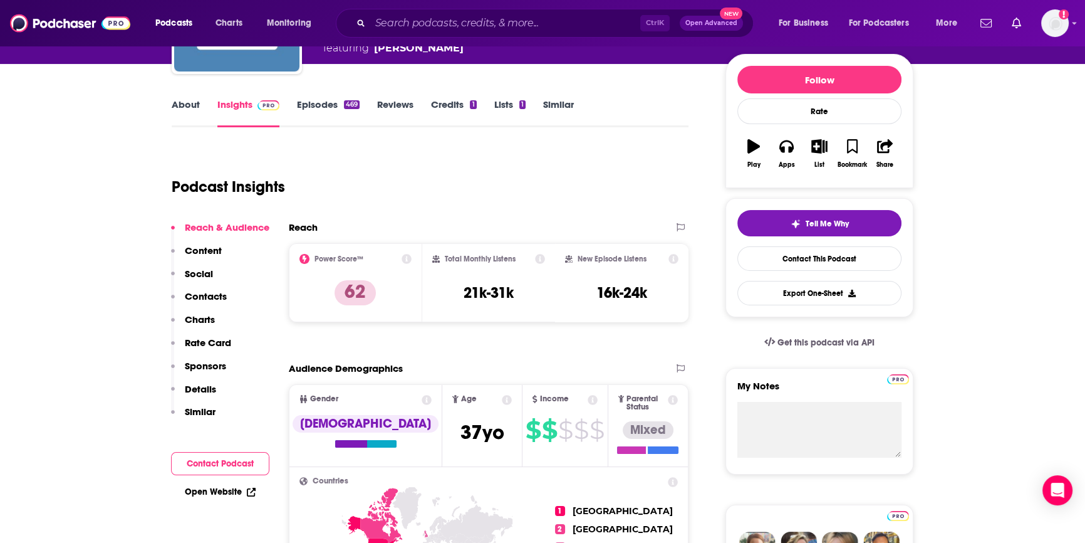
scroll to position [0, 0]
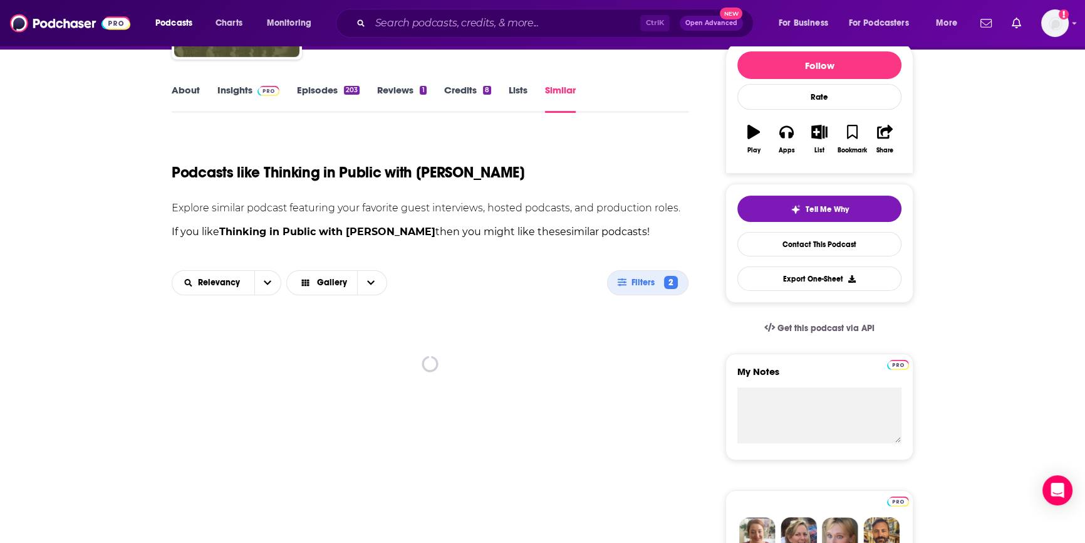
scroll to position [170, 0]
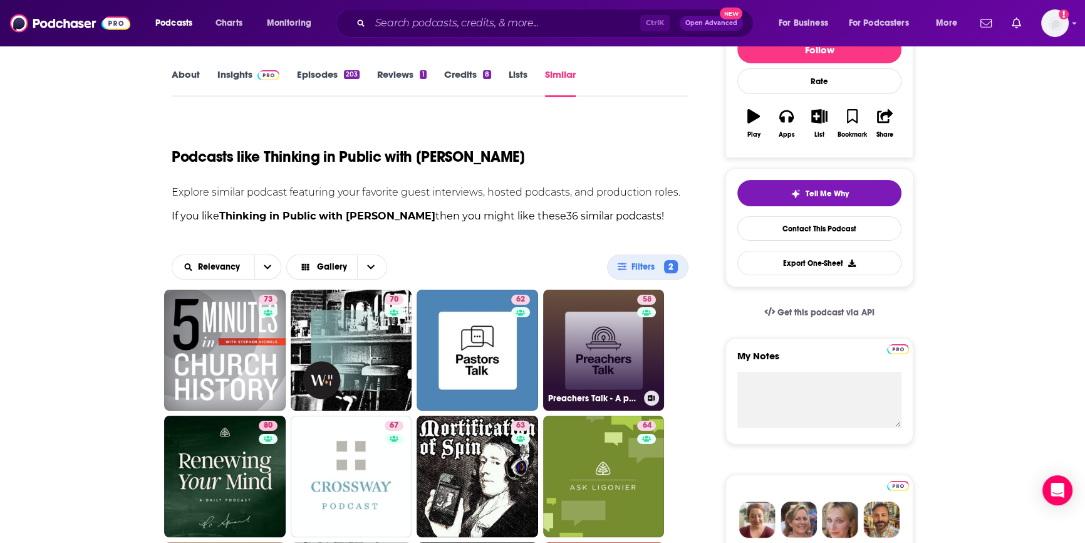
click at [601, 326] on link "58 Preachers Talk - A podcast by 9Marks & The [PERSON_NAME] Trust" at bounding box center [604, 350] width 122 height 122
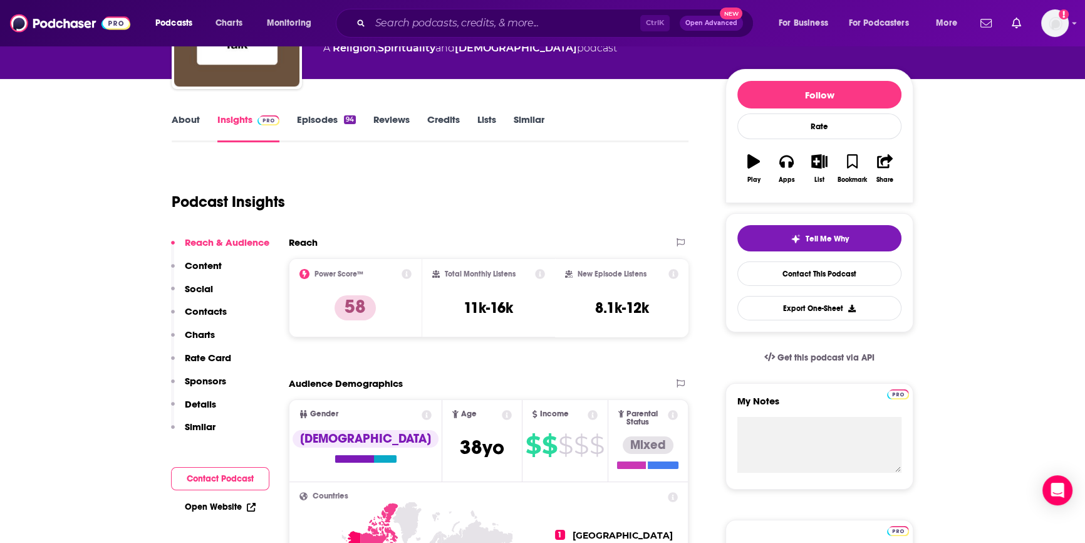
scroll to position [170, 0]
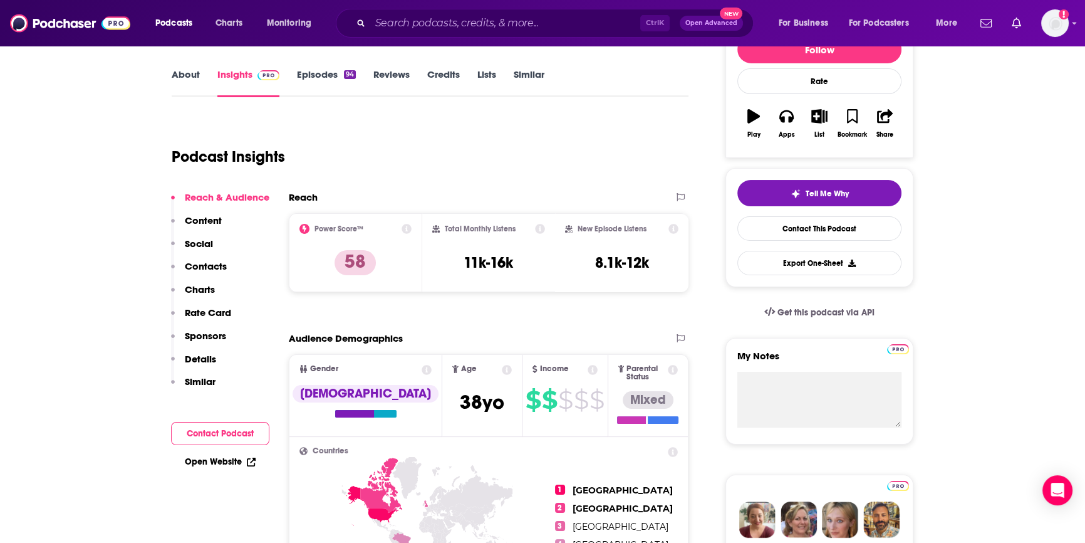
click at [213, 462] on link "Open Website" at bounding box center [220, 461] width 71 height 11
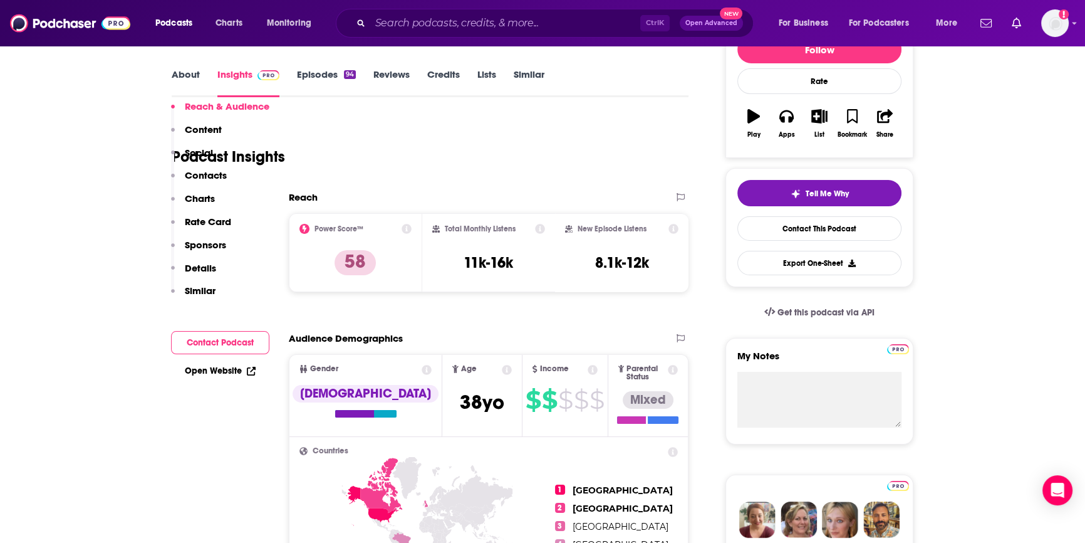
scroll to position [284, 0]
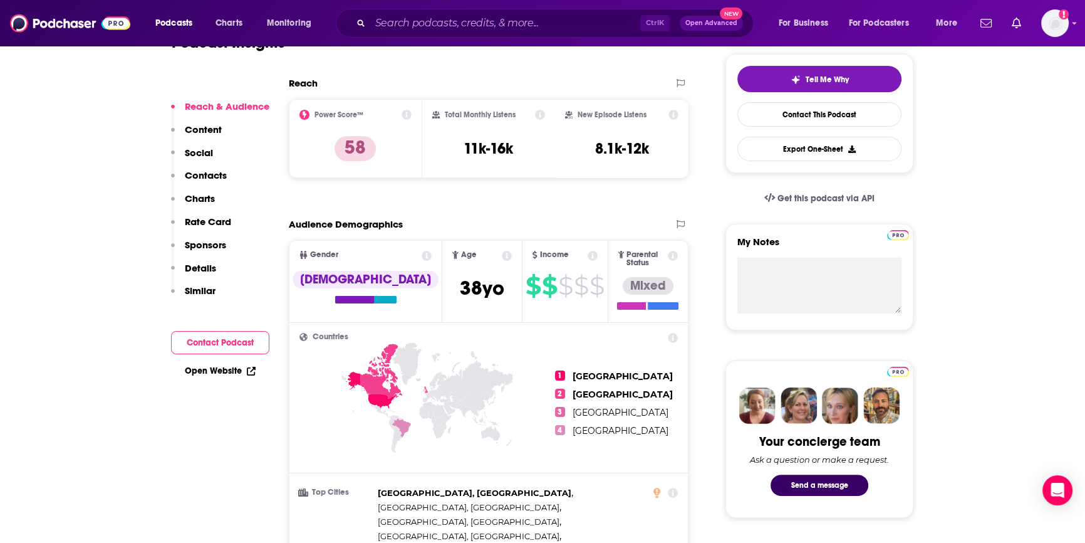
click at [204, 345] on button "Contact Podcast" at bounding box center [220, 342] width 98 height 23
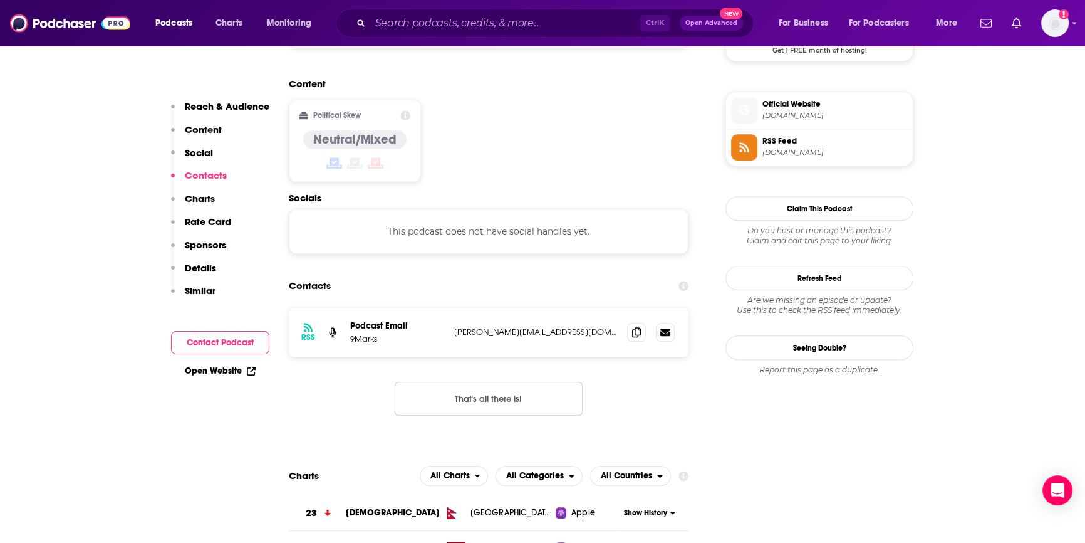
scroll to position [995, 0]
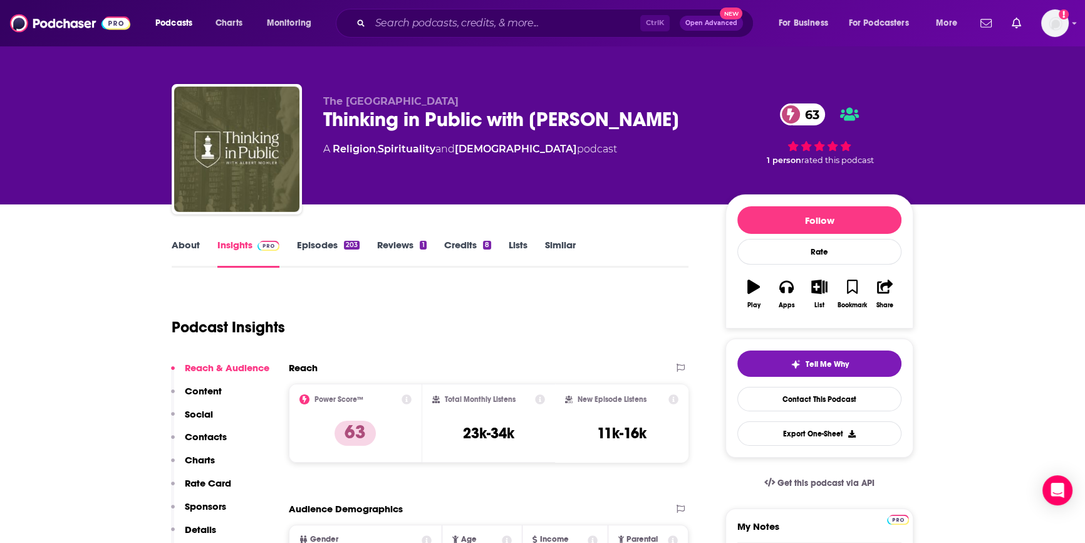
click at [560, 242] on link "Similar" at bounding box center [560, 253] width 31 height 29
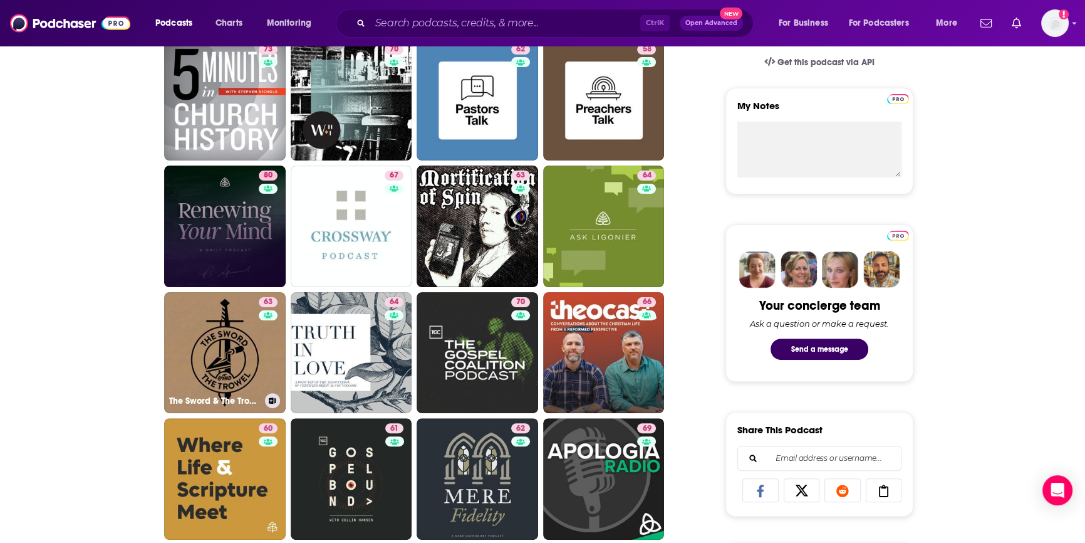
scroll to position [284, 0]
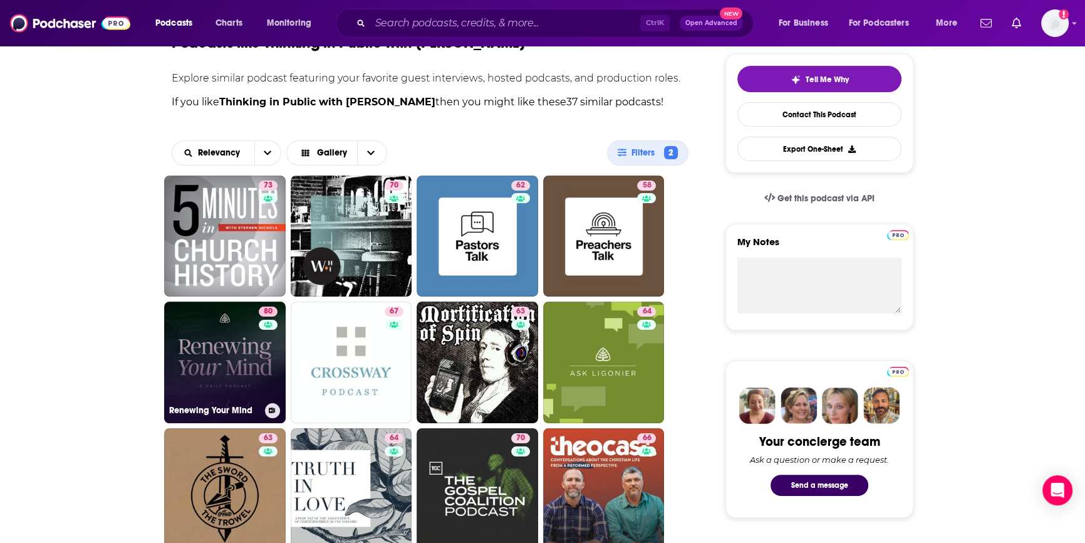
click at [230, 362] on link "80 Renewing Your Mind" at bounding box center [225, 362] width 122 height 122
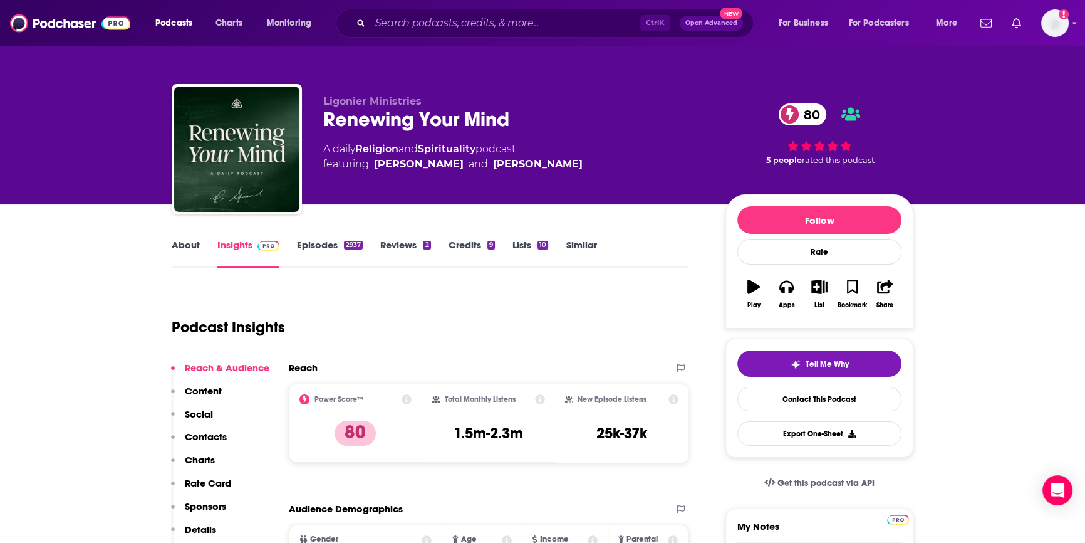
click at [310, 241] on link "Episodes 2937" at bounding box center [330, 253] width 66 height 29
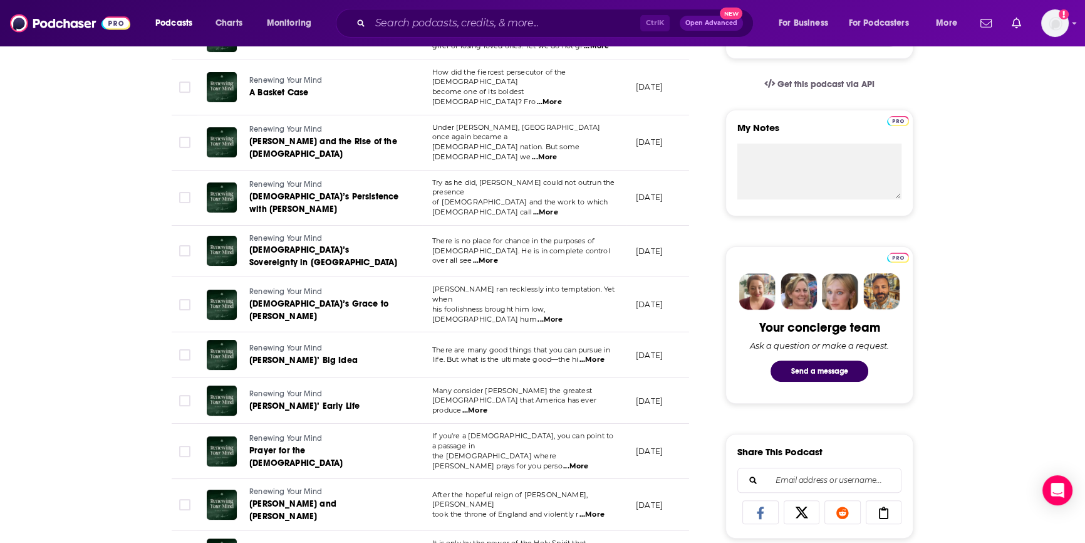
scroll to position [113, 0]
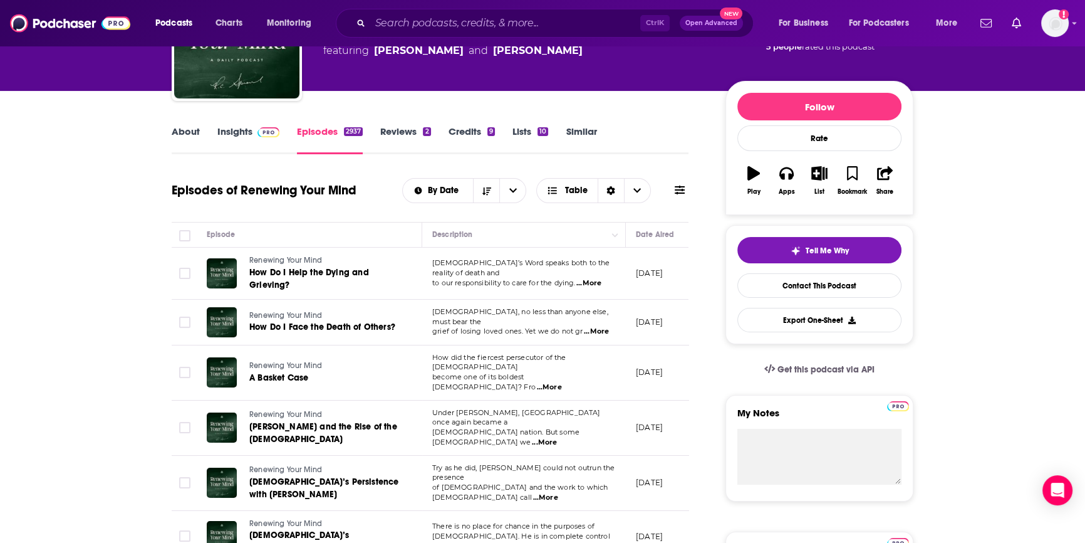
click at [231, 133] on link "Insights" at bounding box center [248, 139] width 62 height 29
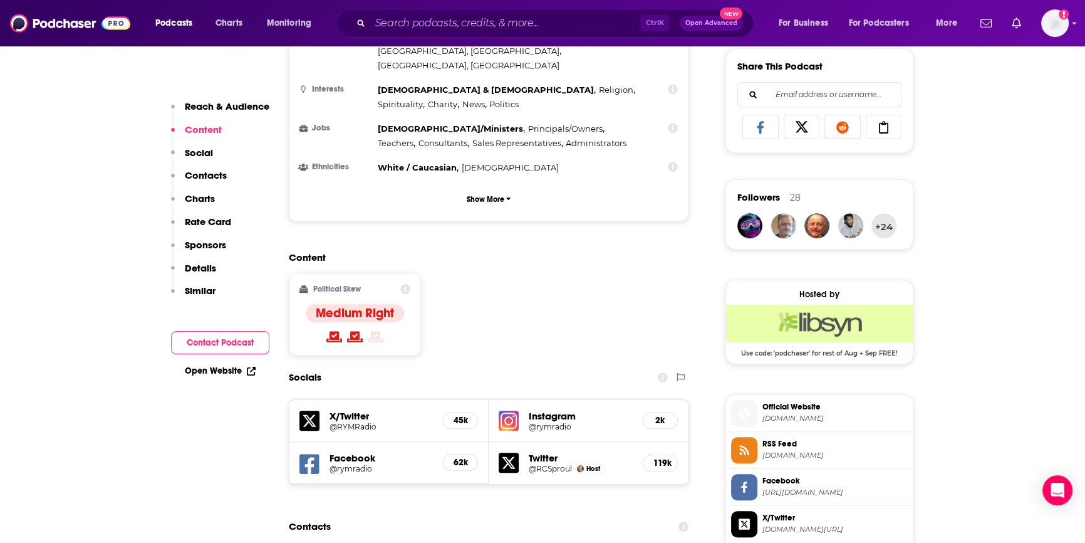
scroll to position [797, 0]
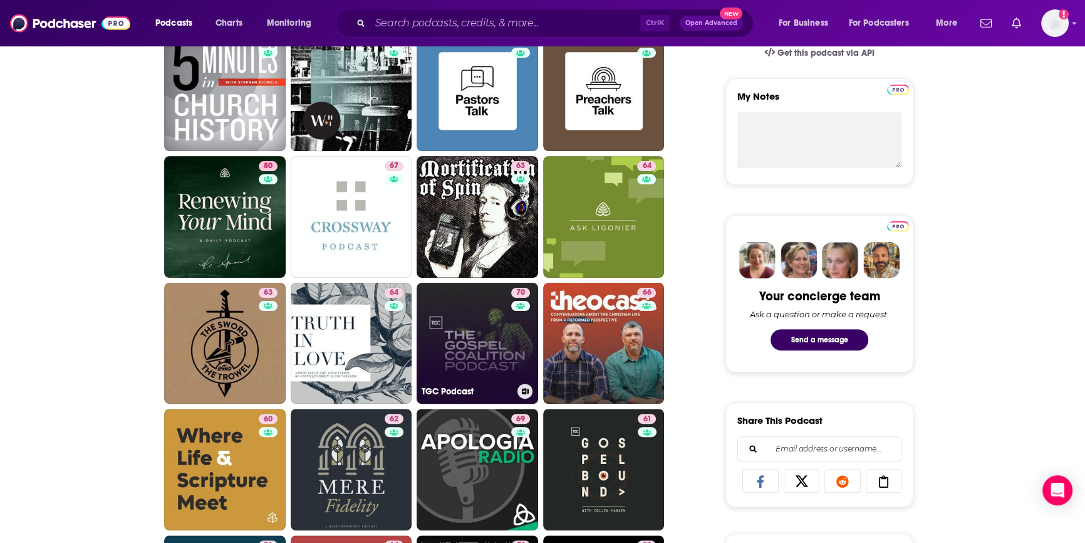
scroll to position [456, 0]
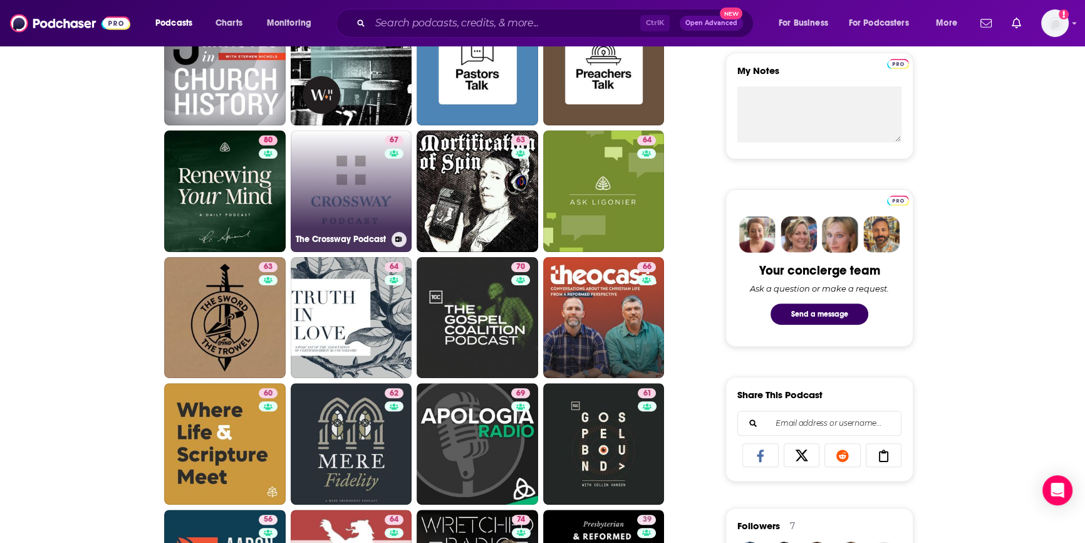
click at [383, 204] on link "67 The Crossway Podcast" at bounding box center [352, 191] width 122 height 122
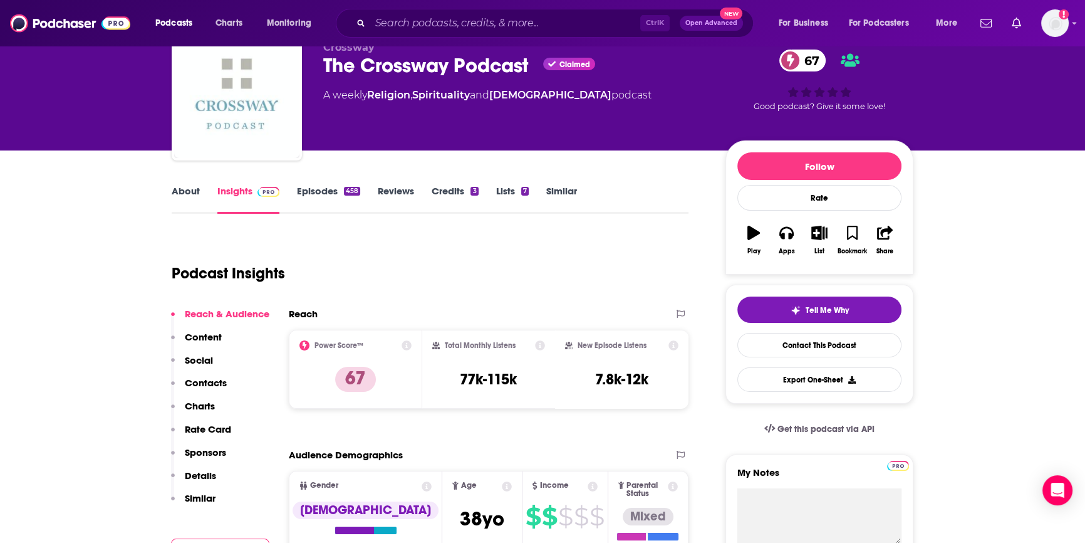
scroll to position [56, 0]
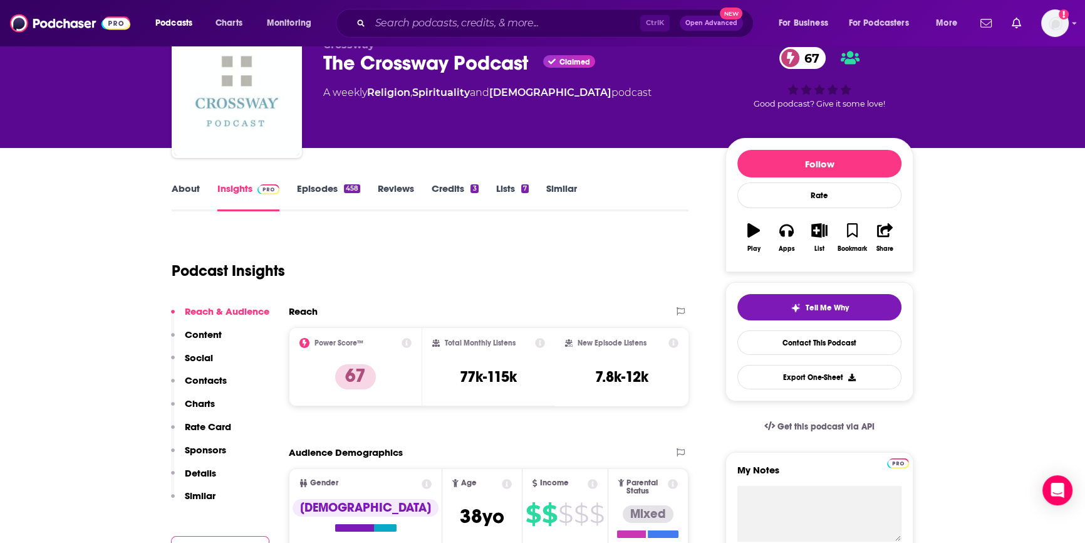
click at [326, 189] on link "Episodes 458" at bounding box center [328, 196] width 63 height 29
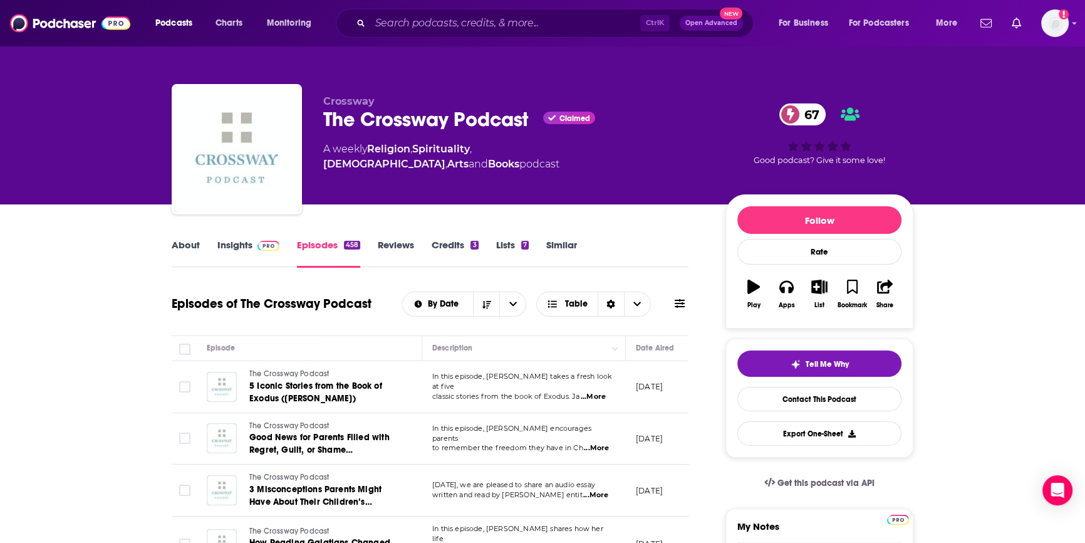
click at [190, 248] on link "About" at bounding box center [186, 253] width 28 height 29
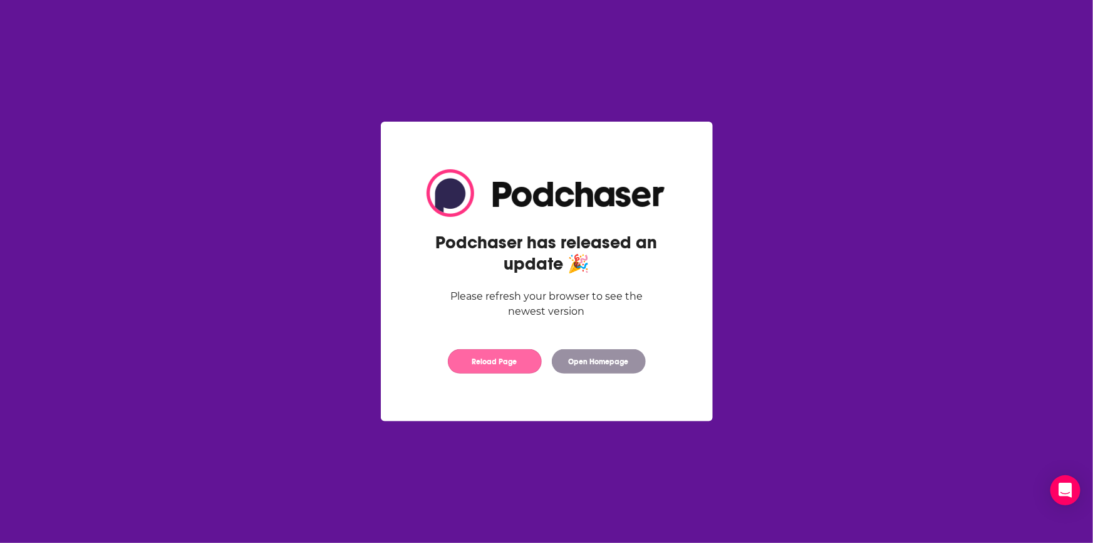
click at [509, 365] on button "Reload Page" at bounding box center [495, 361] width 94 height 24
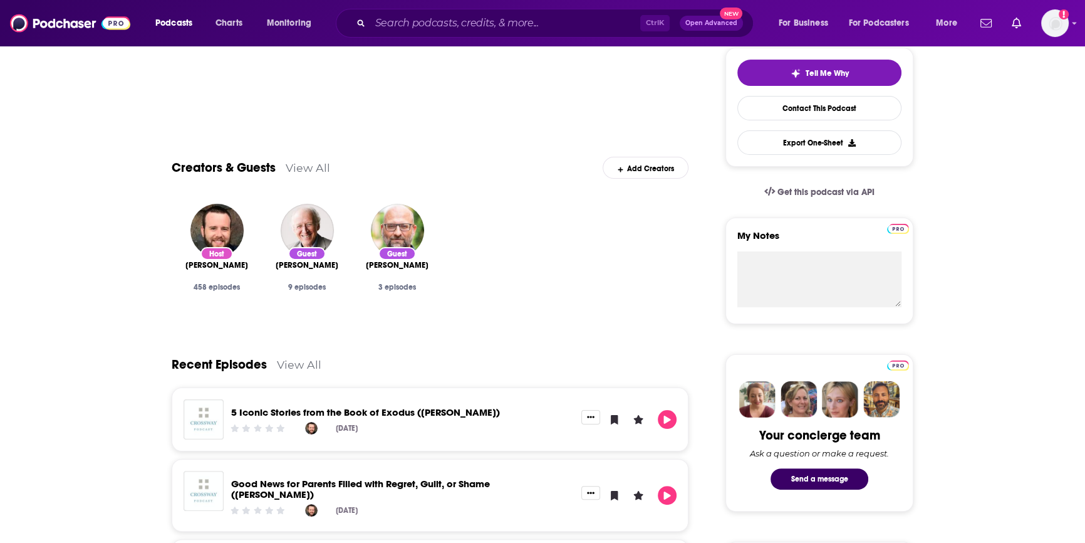
scroll to position [113, 0]
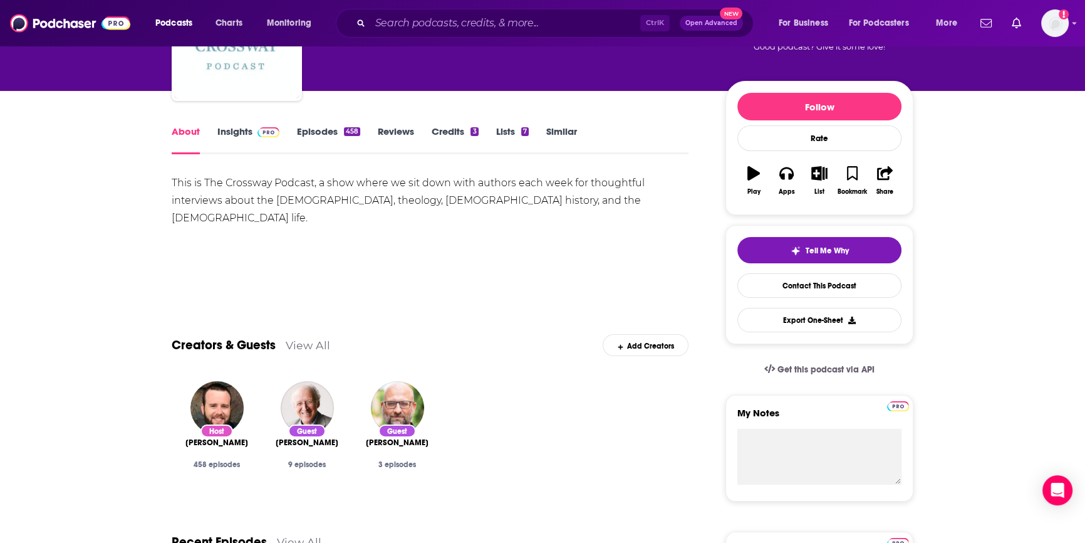
click at [248, 132] on link "Insights" at bounding box center [248, 139] width 62 height 29
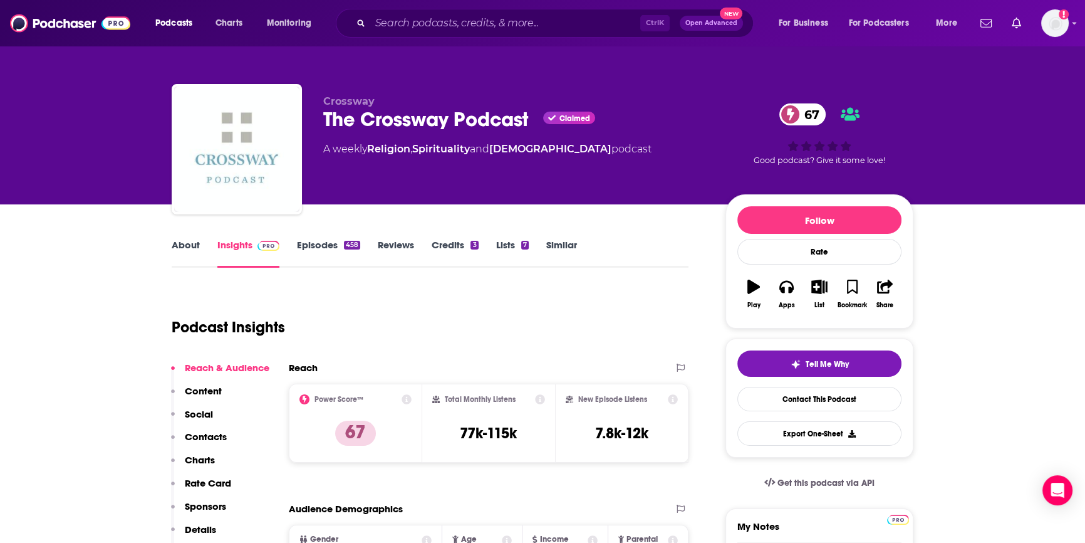
scroll to position [227, 0]
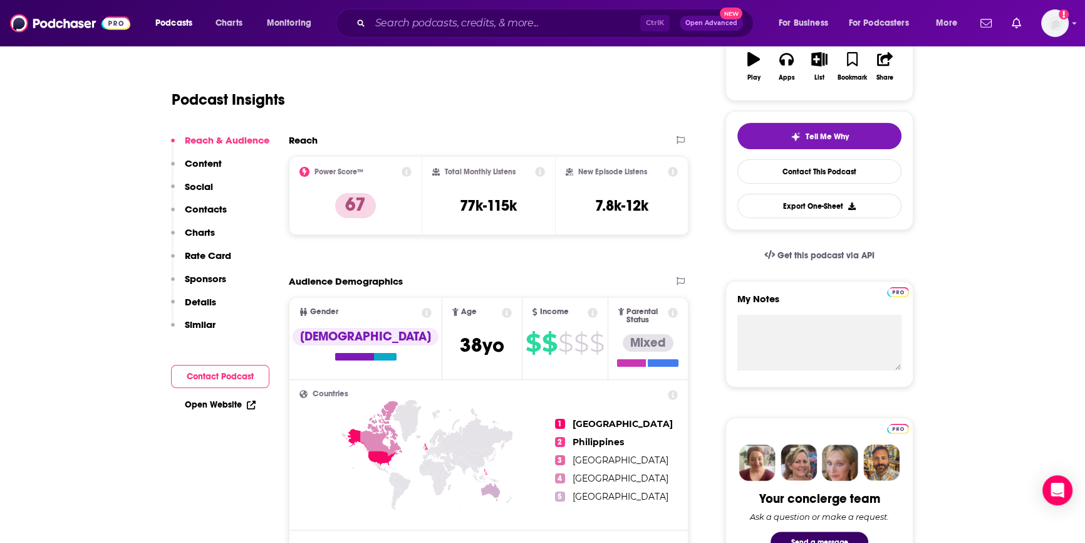
click at [210, 370] on button "Contact Podcast" at bounding box center [220, 376] width 98 height 23
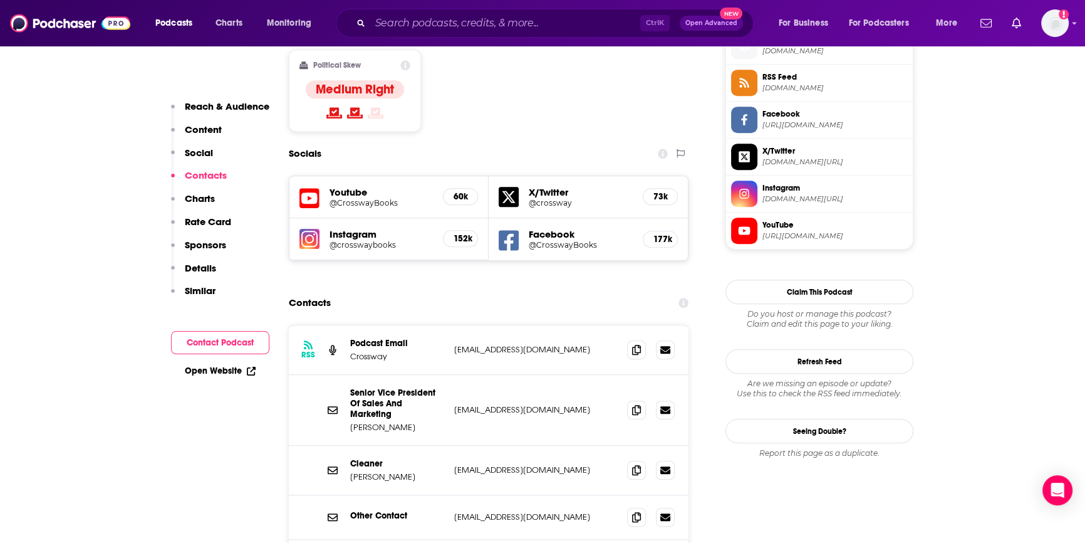
scroll to position [1061, 0]
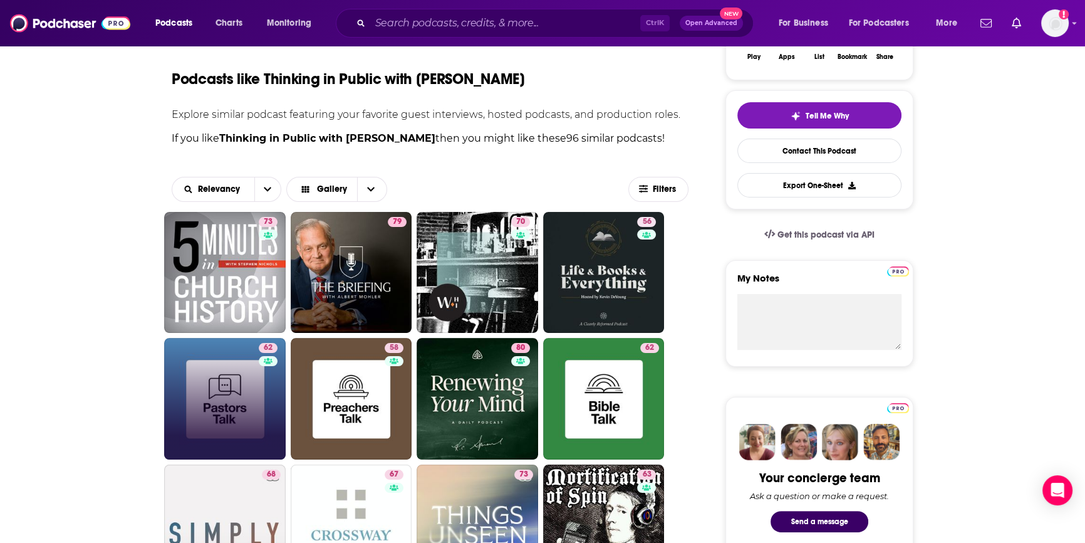
scroll to position [227, 0]
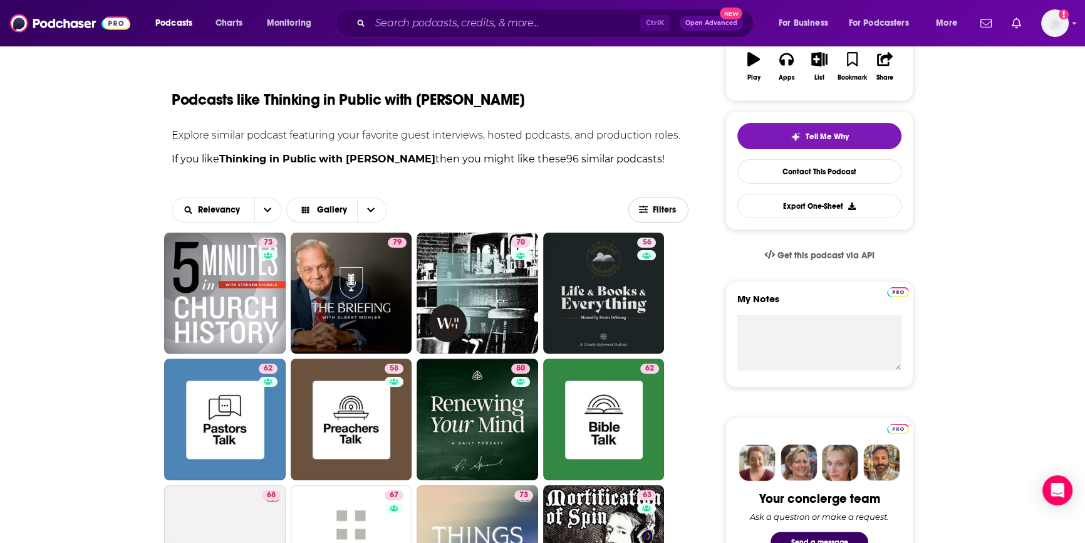
click at [637, 205] on span "Filters" at bounding box center [658, 209] width 59 height 9
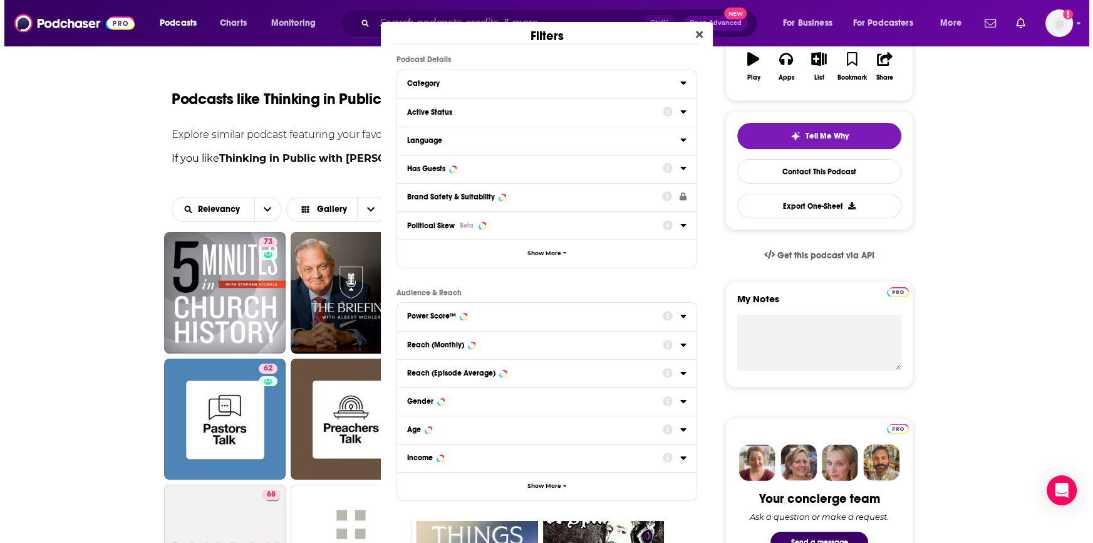
scroll to position [0, 0]
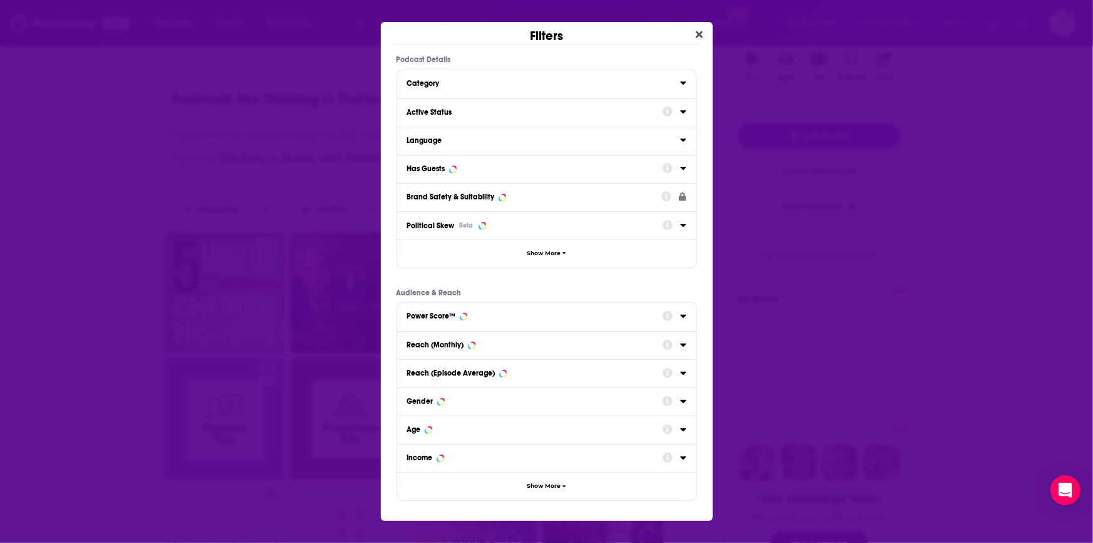
click at [662, 207] on div "Brand Safety & Suitability" at bounding box center [547, 197] width 300 height 28
click at [474, 112] on div "Active Status" at bounding box center [531, 112] width 248 height 9
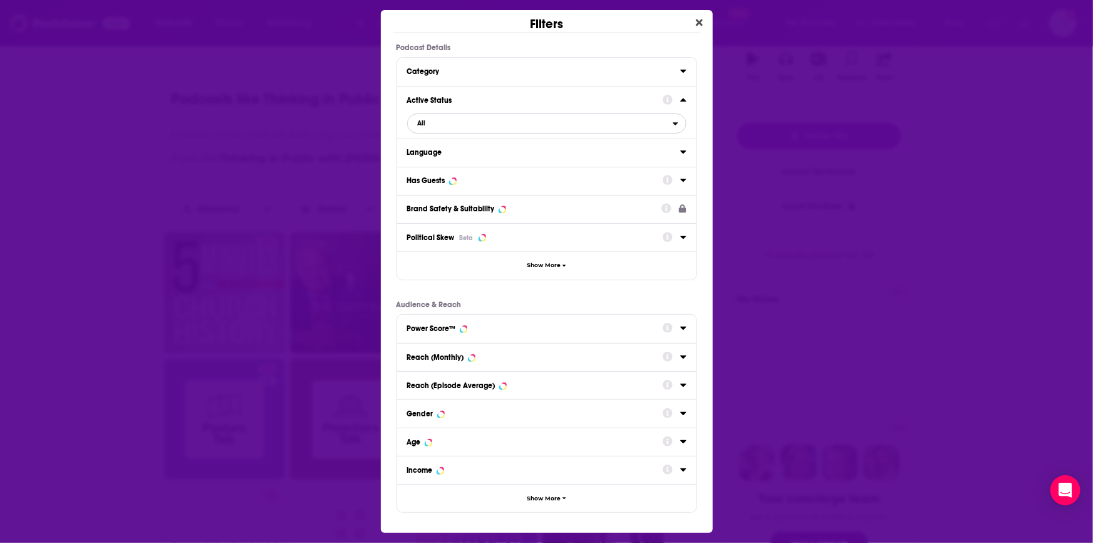
click at [436, 122] on span "All" at bounding box center [540, 123] width 265 height 16
click at [436, 164] on span "Active" at bounding box center [482, 164] width 137 height 7
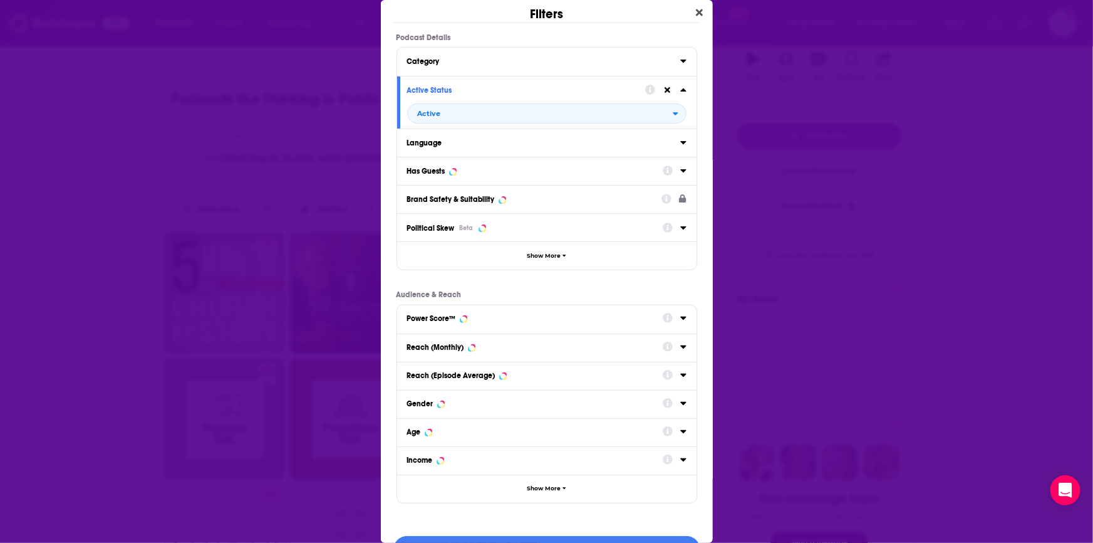
click at [444, 174] on div "Has Guests" at bounding box center [426, 171] width 38 height 9
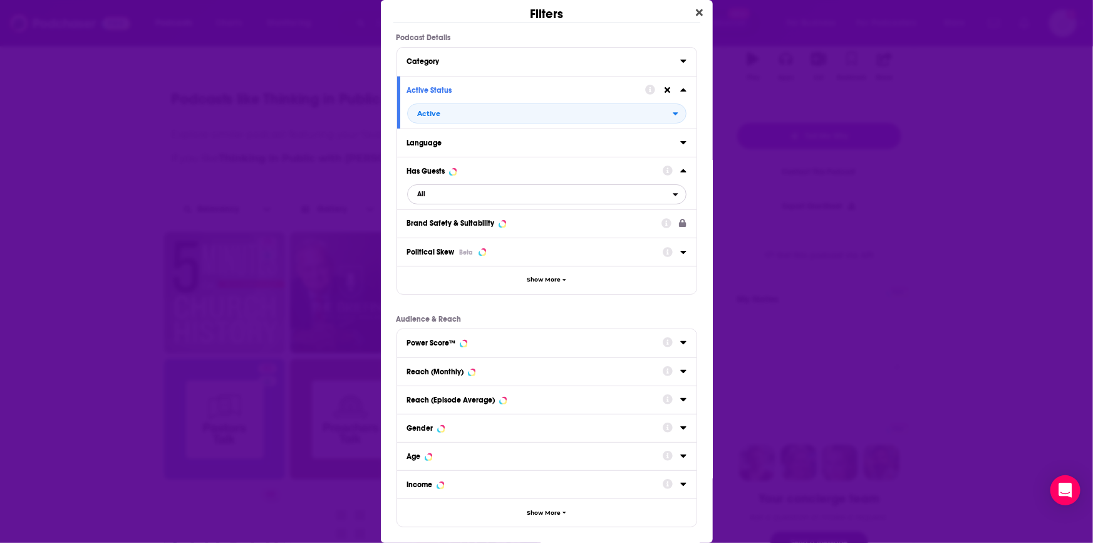
click at [437, 188] on span "All" at bounding box center [540, 194] width 265 height 16
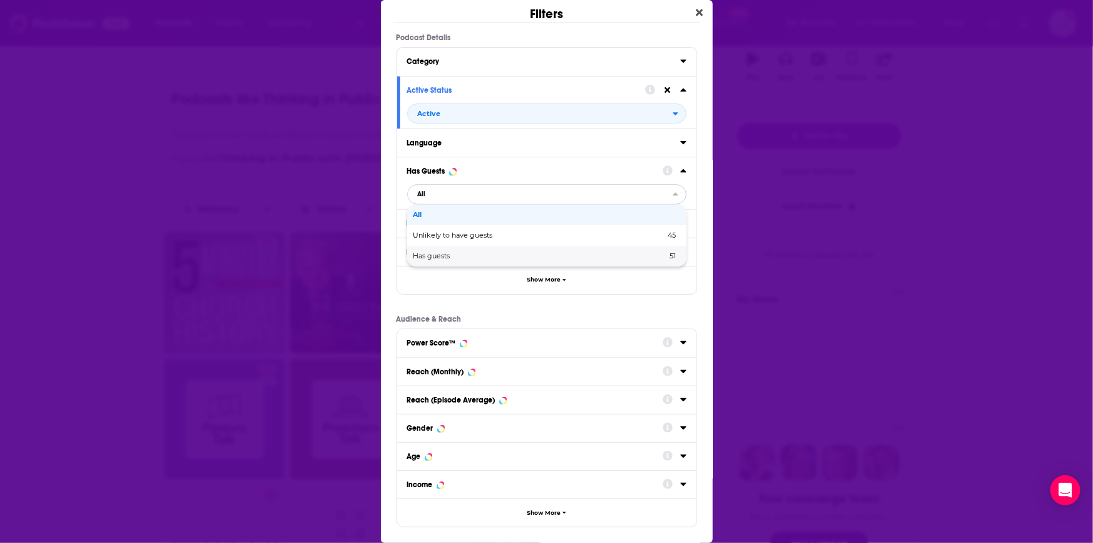
click at [443, 254] on span "Has guests" at bounding box center [486, 256] width 145 height 7
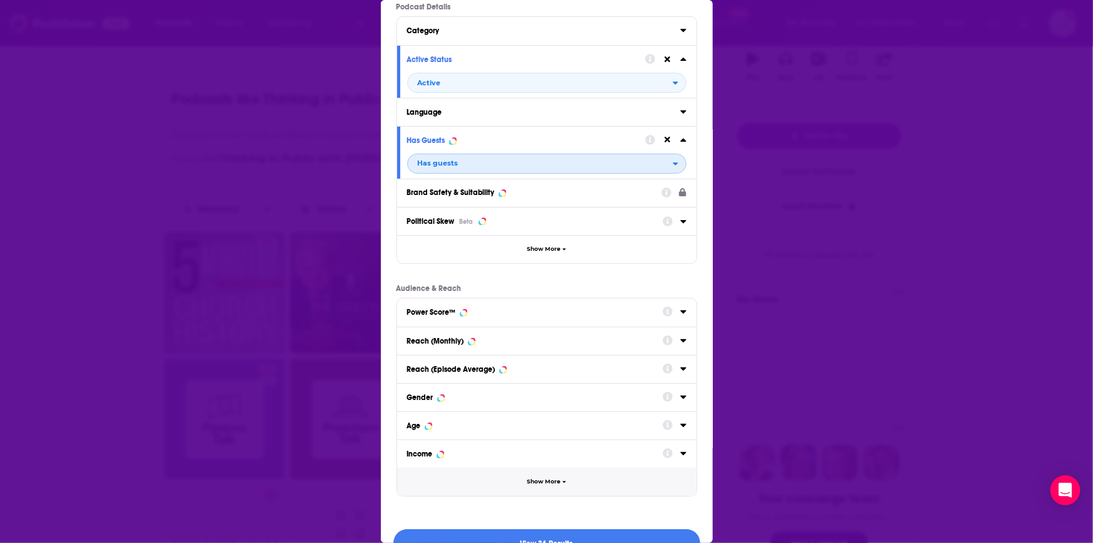
scroll to position [57, 0]
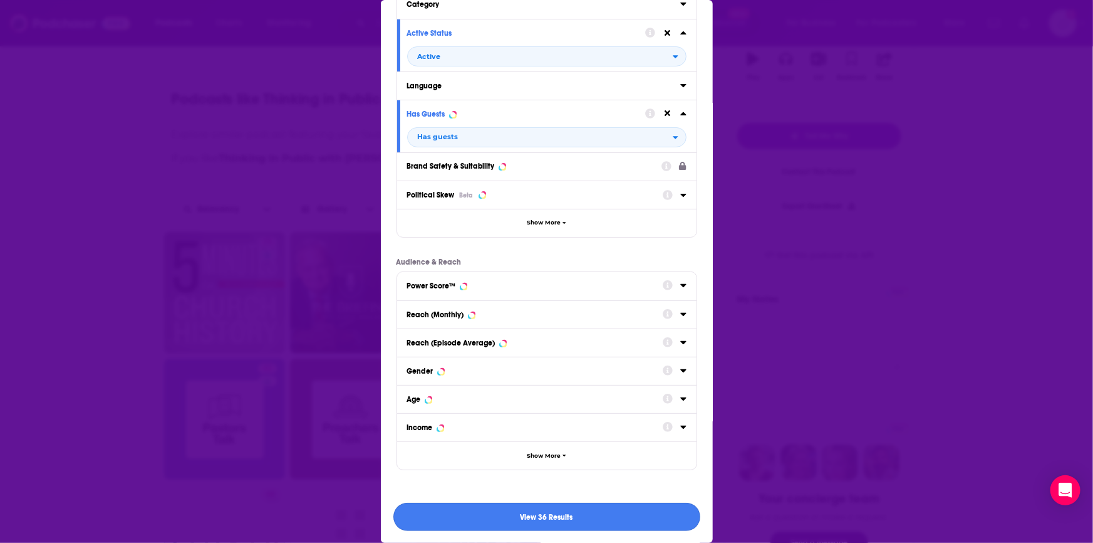
click at [543, 513] on button "View 36 Results" at bounding box center [546, 517] width 307 height 28
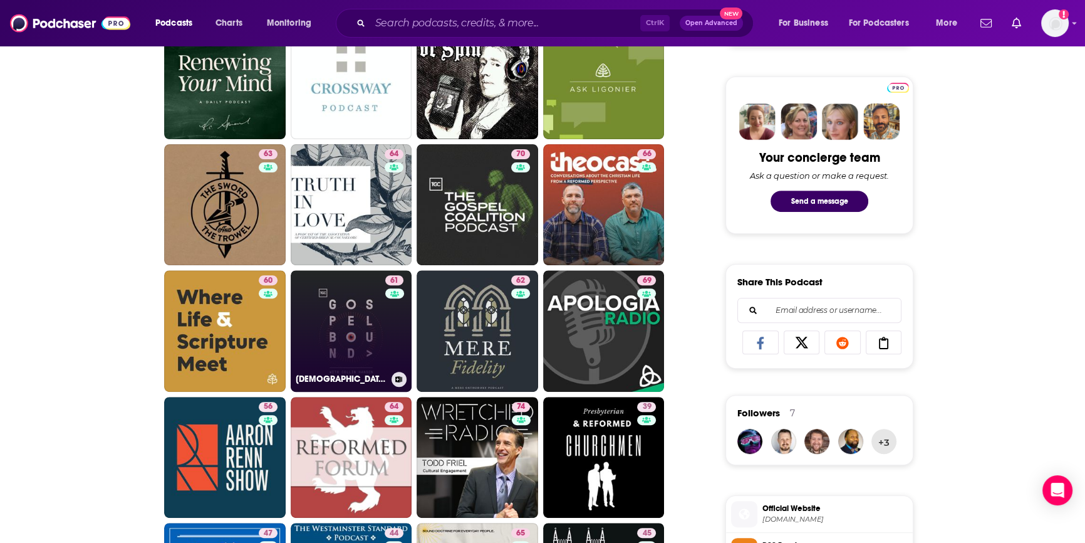
scroll to position [570, 0]
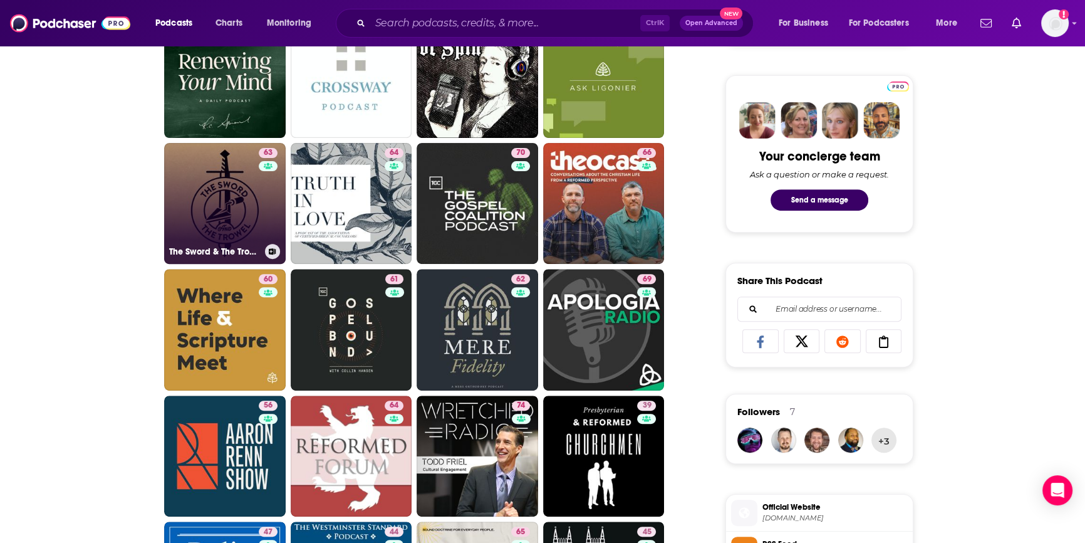
click at [249, 227] on link "63 The Sword & The Trowel" at bounding box center [225, 204] width 122 height 122
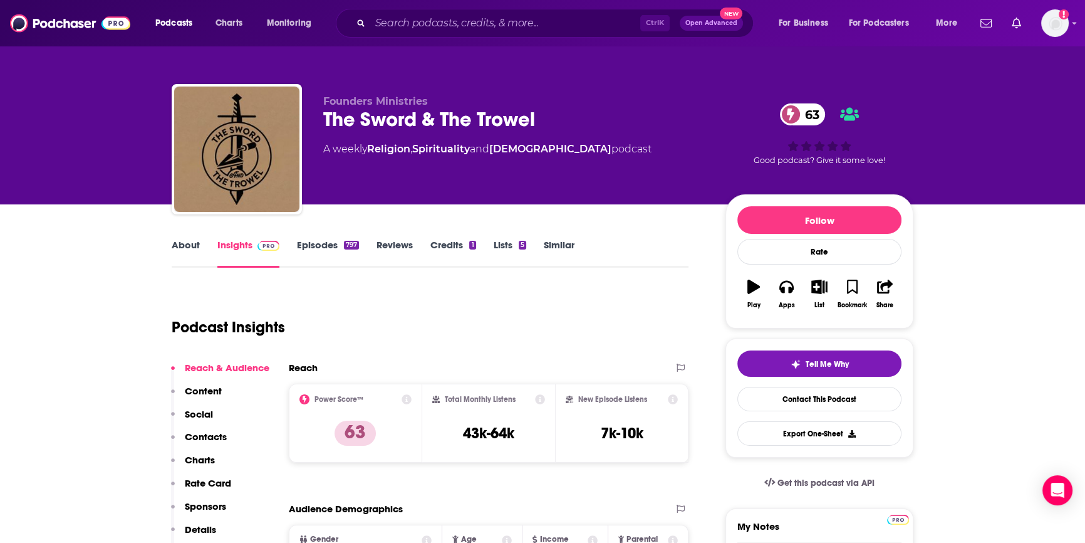
click at [315, 237] on div "About Insights Episodes 797 Reviews Credits 1 Lists 5 Similar" at bounding box center [430, 252] width 517 height 31
click at [313, 245] on link "Episodes 797" at bounding box center [328, 253] width 62 height 29
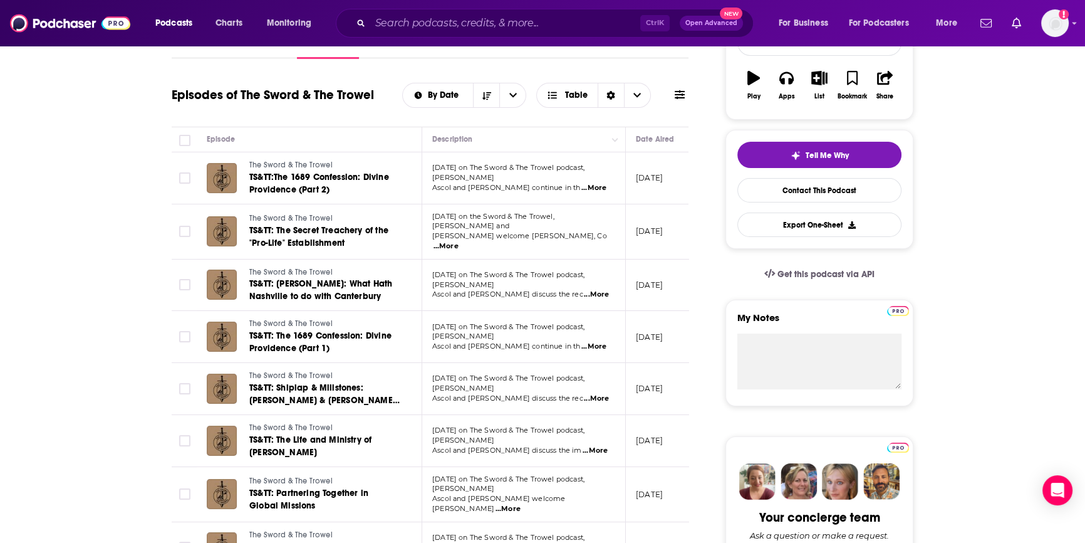
scroll to position [284, 0]
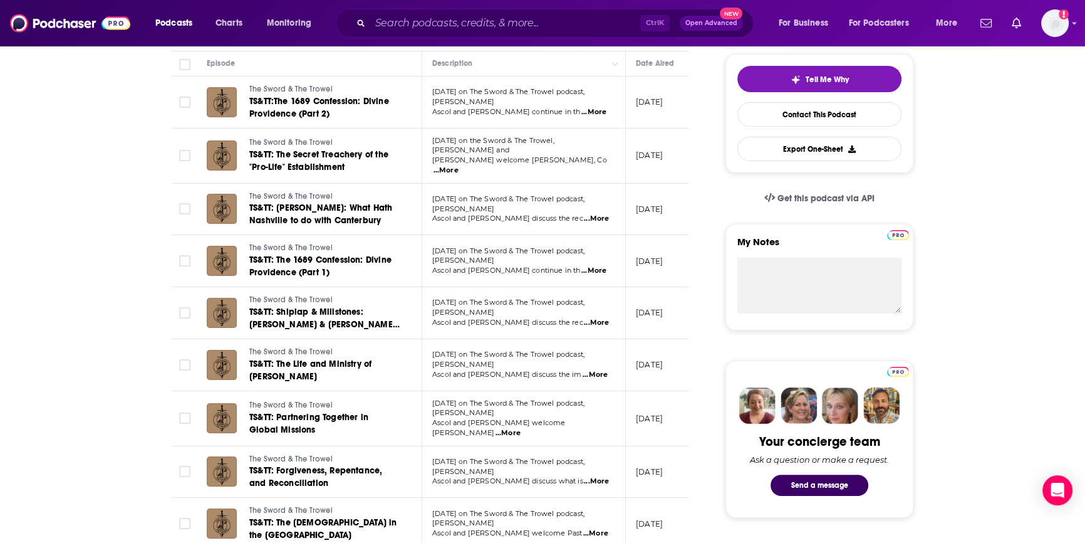
click at [459, 165] on span "...More" at bounding box center [446, 170] width 25 height 10
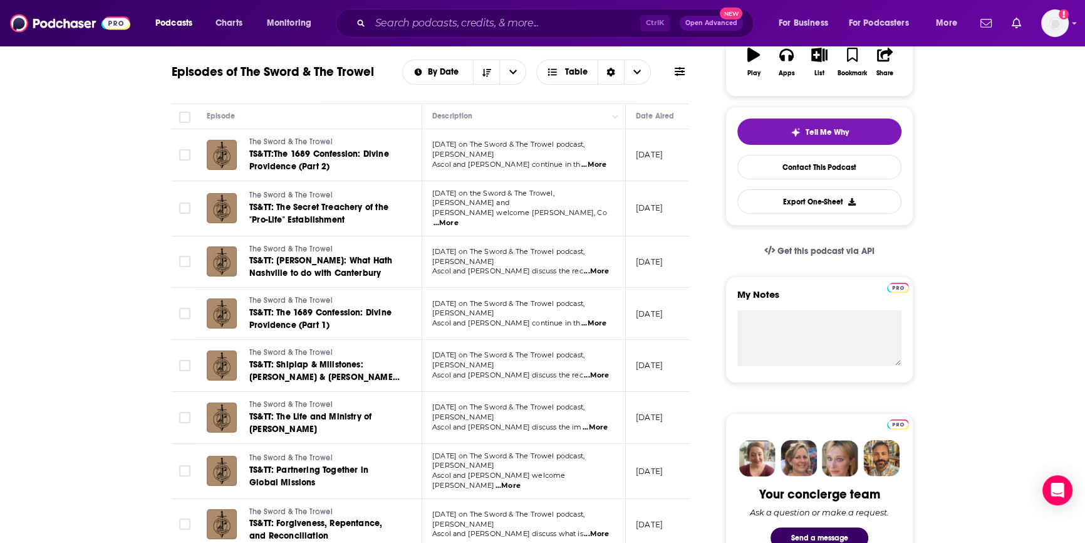
scroll to position [0, 0]
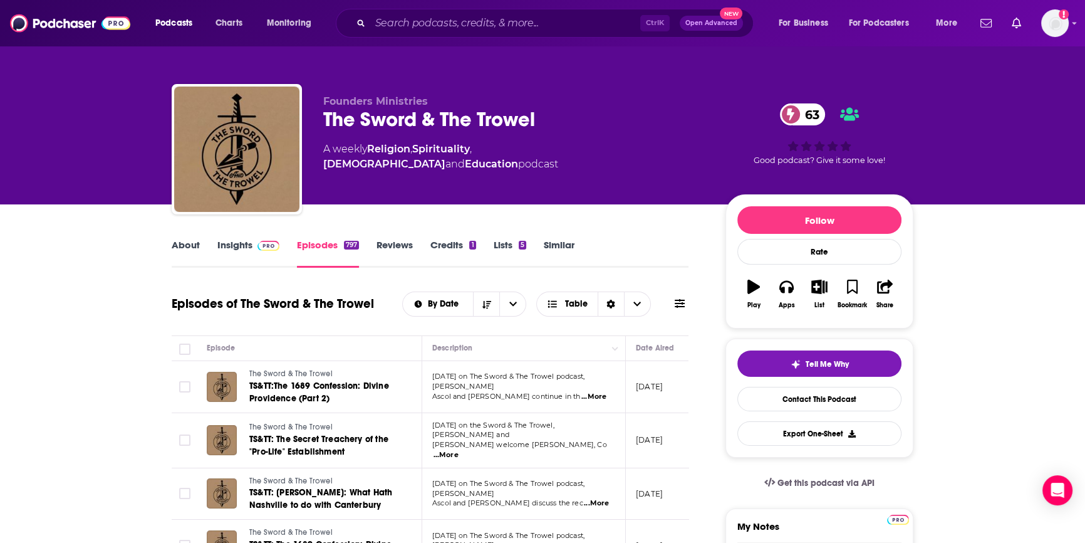
click at [237, 244] on link "Insights" at bounding box center [248, 253] width 62 height 29
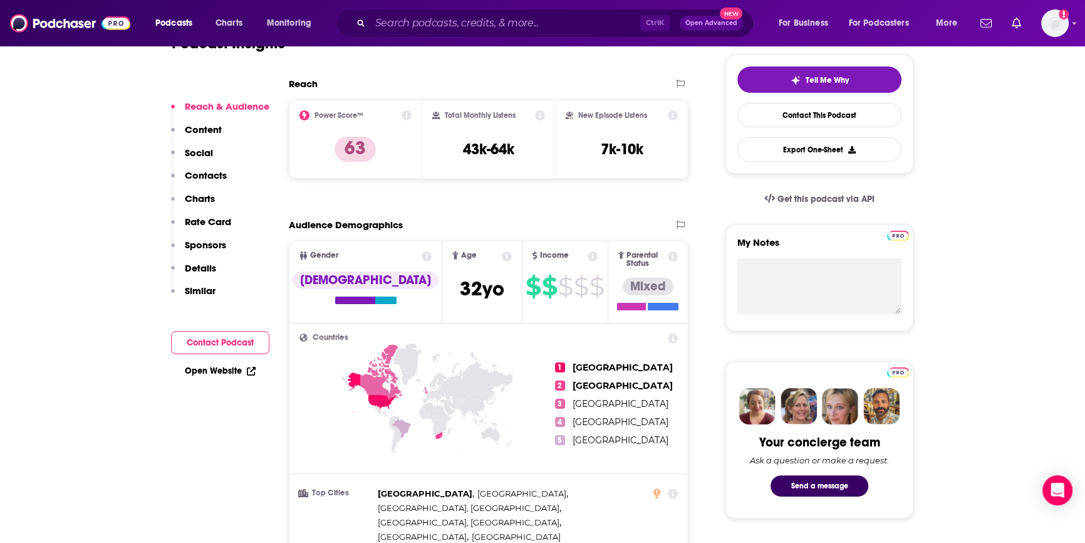
scroll to position [284, 0]
click at [216, 345] on button "Contact Podcast" at bounding box center [220, 342] width 98 height 23
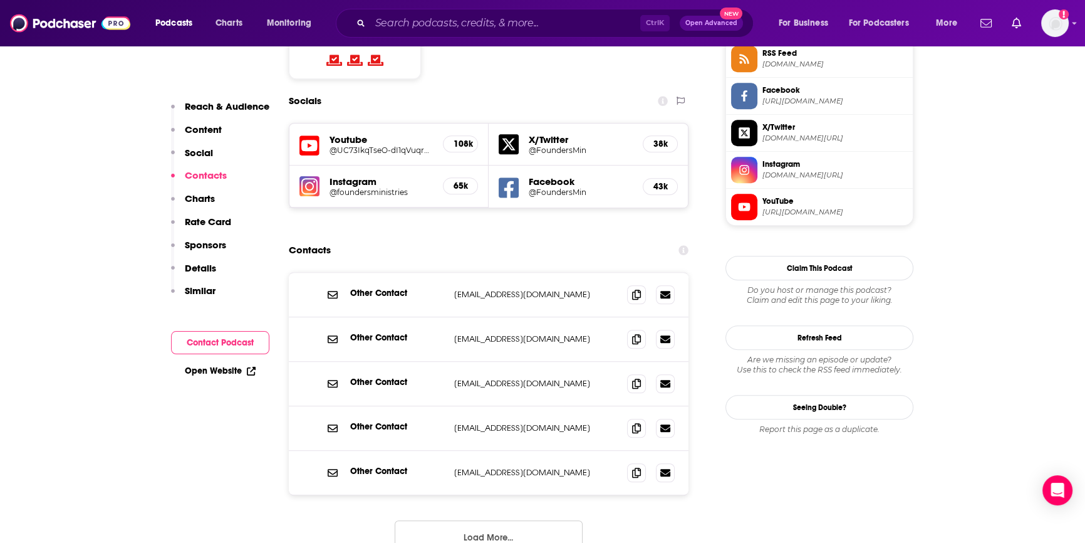
scroll to position [1061, 0]
click at [512, 519] on button "Load More..." at bounding box center [489, 536] width 188 height 34
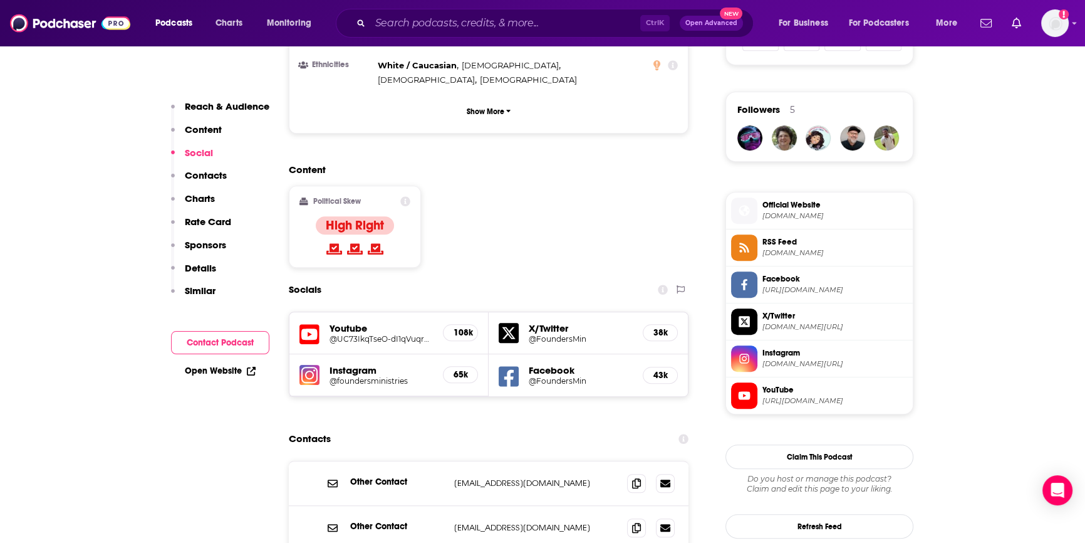
scroll to position [1025, 0]
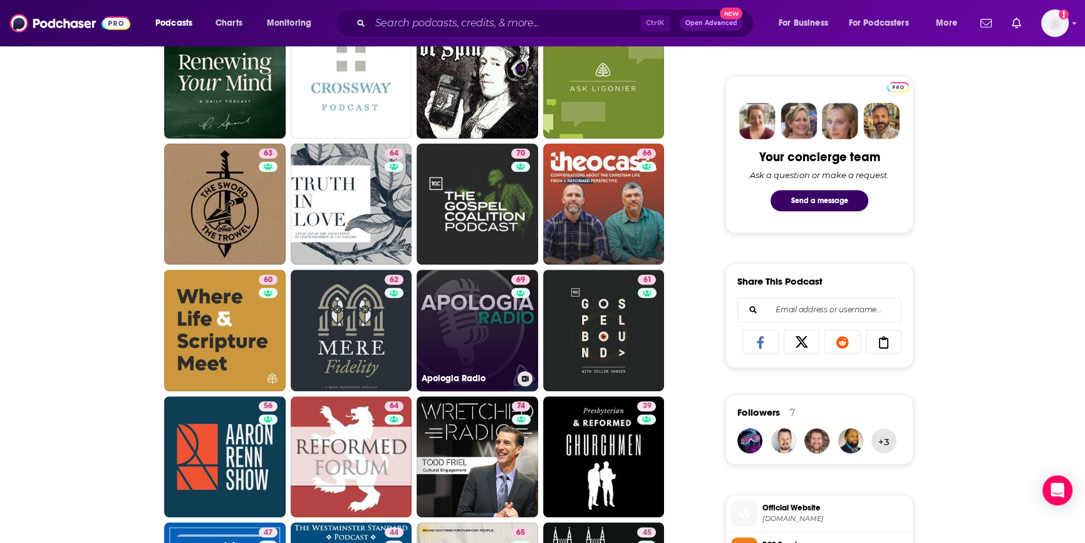
scroll to position [570, 0]
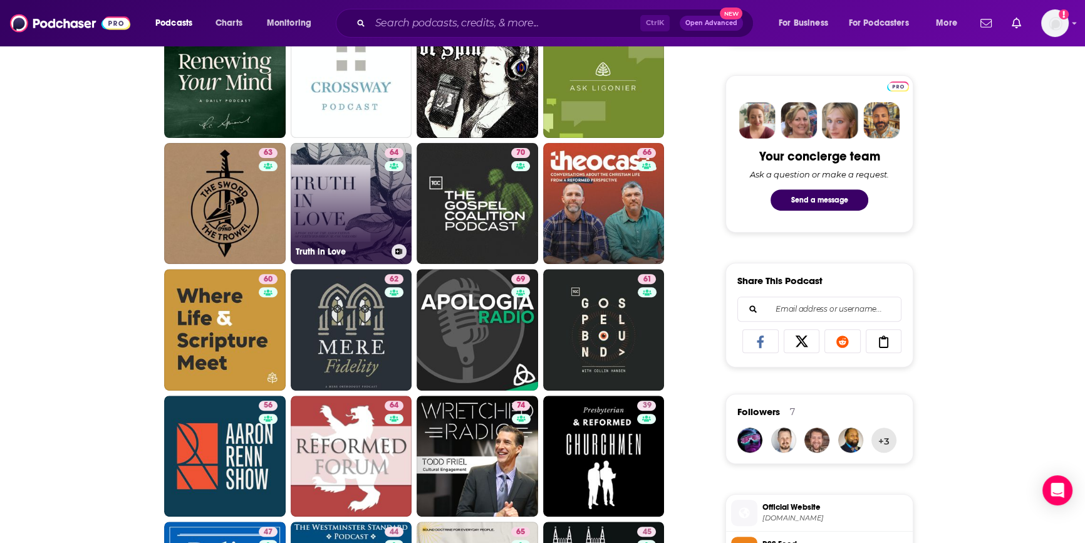
click at [351, 165] on link "64 Truth in Love" at bounding box center [352, 204] width 122 height 122
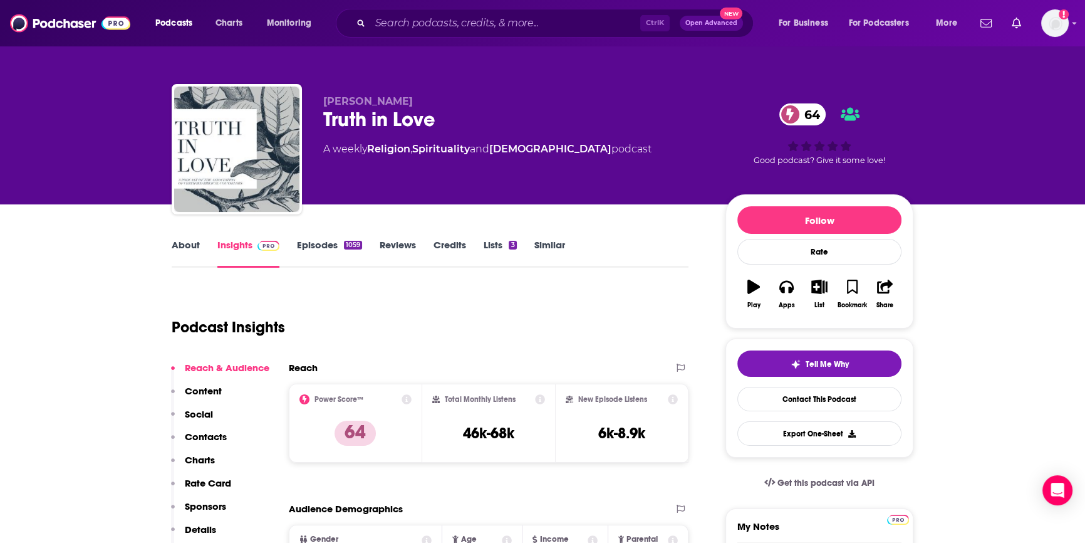
click at [327, 248] on link "Episodes 1059" at bounding box center [329, 253] width 65 height 29
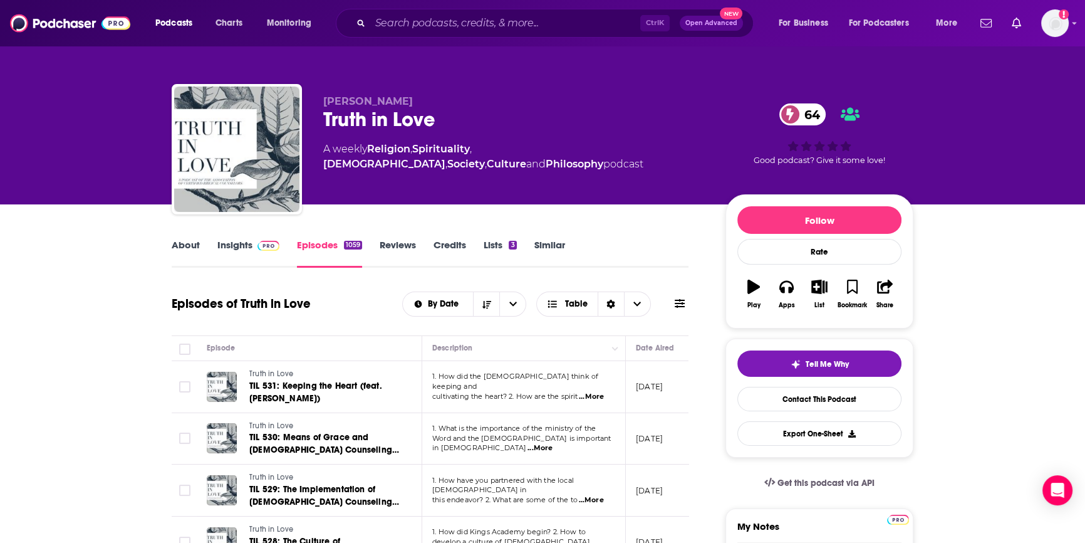
click at [237, 242] on link "Insights" at bounding box center [248, 253] width 62 height 29
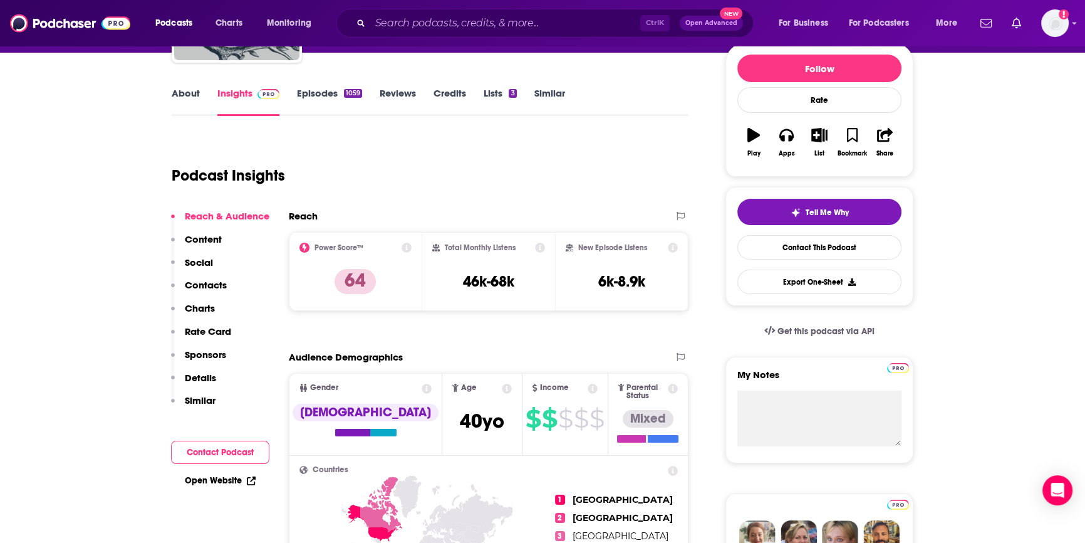
scroll to position [170, 0]
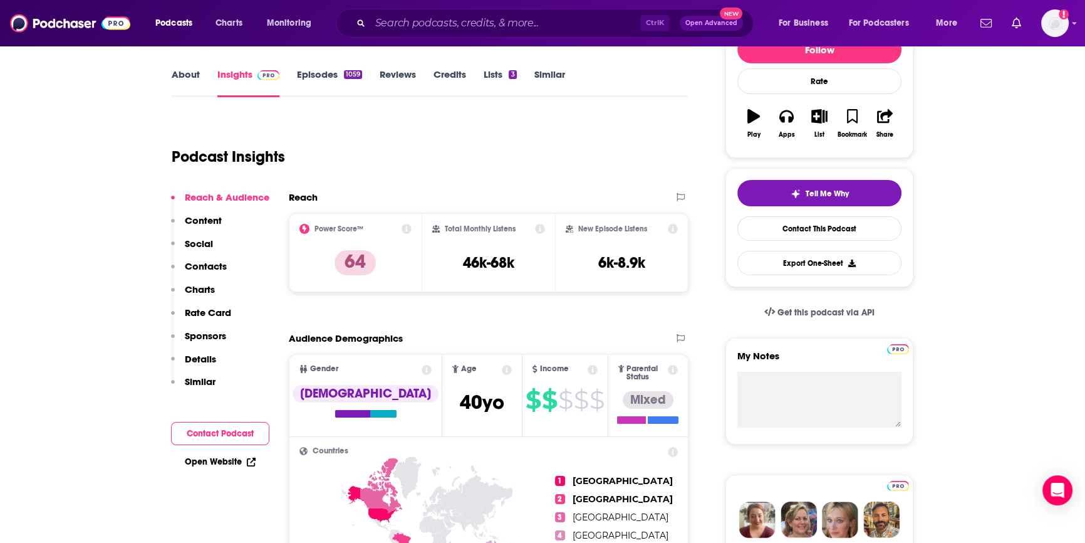
click at [222, 432] on button "Contact Podcast" at bounding box center [220, 433] width 98 height 23
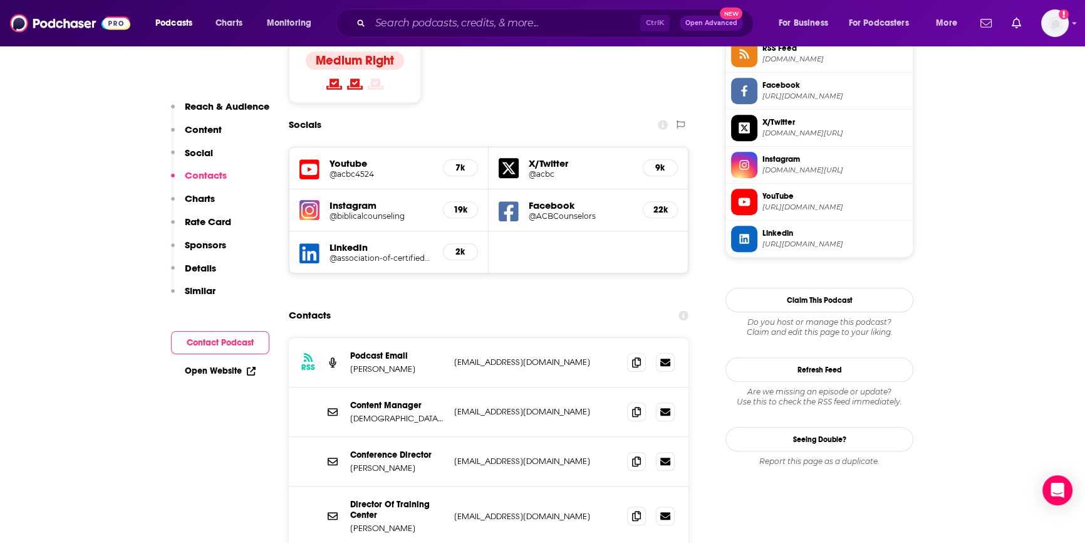
scroll to position [1103, 0]
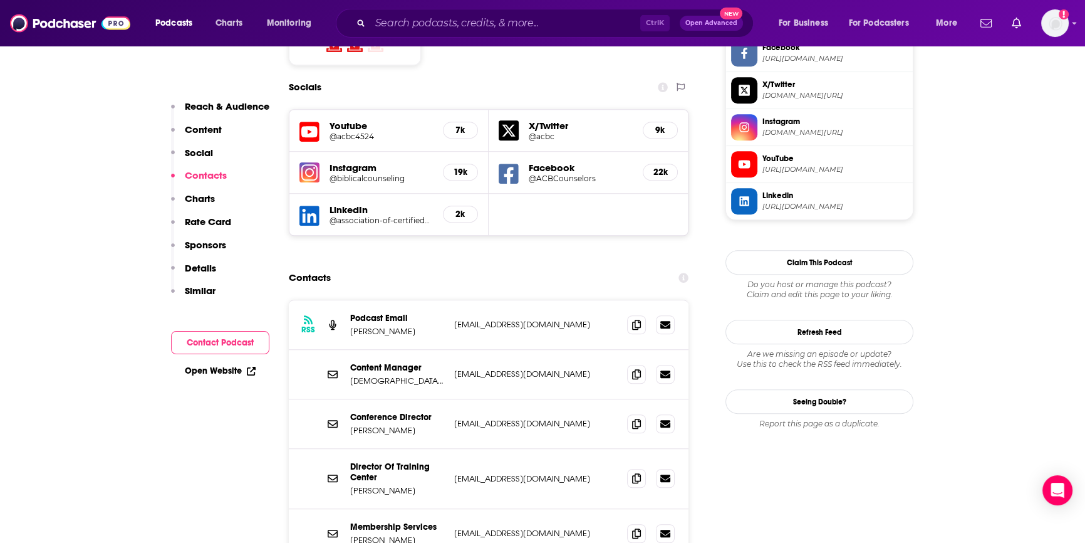
drag, startPoint x: 599, startPoint y: 287, endPoint x: 456, endPoint y: 288, distance: 143.5
click at [456, 350] on div "Content Manager Kristen Defevers kdefevers@biblicalcounseling.com kdefevers@bib…" at bounding box center [489, 375] width 400 height 50
copy p "kdefevers@biblicalcounseling.com"
drag, startPoint x: 587, startPoint y: 337, endPoint x: 456, endPoint y: 340, distance: 131.6
click at [456, 399] on div "Conference Director Nate Grote ngrote@biblicalcounseling.com ngrote@biblicalcou…" at bounding box center [489, 424] width 400 height 50
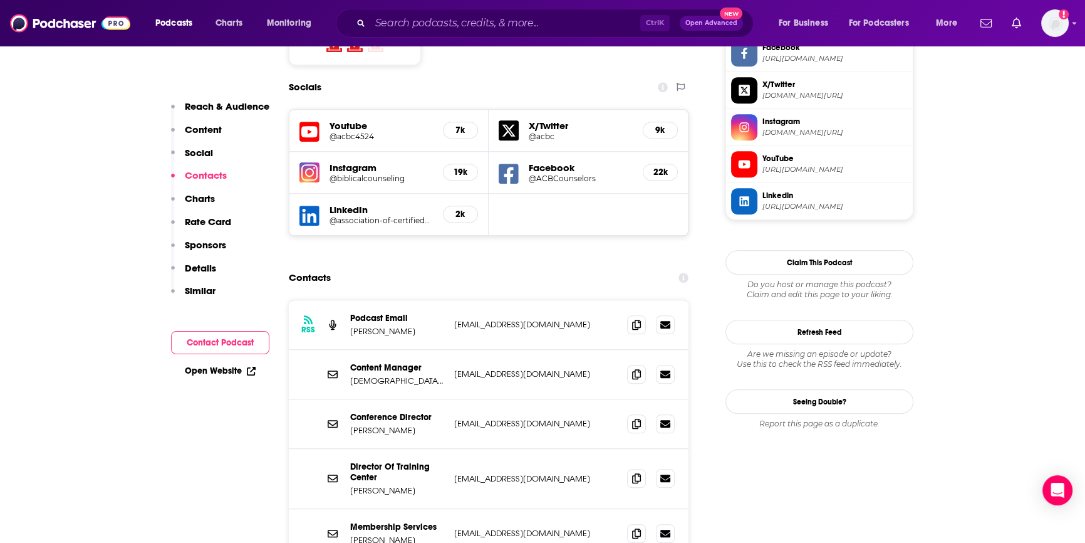
copy p "ngrote@biblicalcounseling.com"
drag, startPoint x: 569, startPoint y: 236, endPoint x: 441, endPoint y: 239, distance: 127.9
click at [0, 0] on div "Podcast Email Taron Defevers info@biblicalcounseling.com info@biblicalcounselin…" at bounding box center [0, 0] width 0 height 0
copy div "info@biblicalcounseling.com"
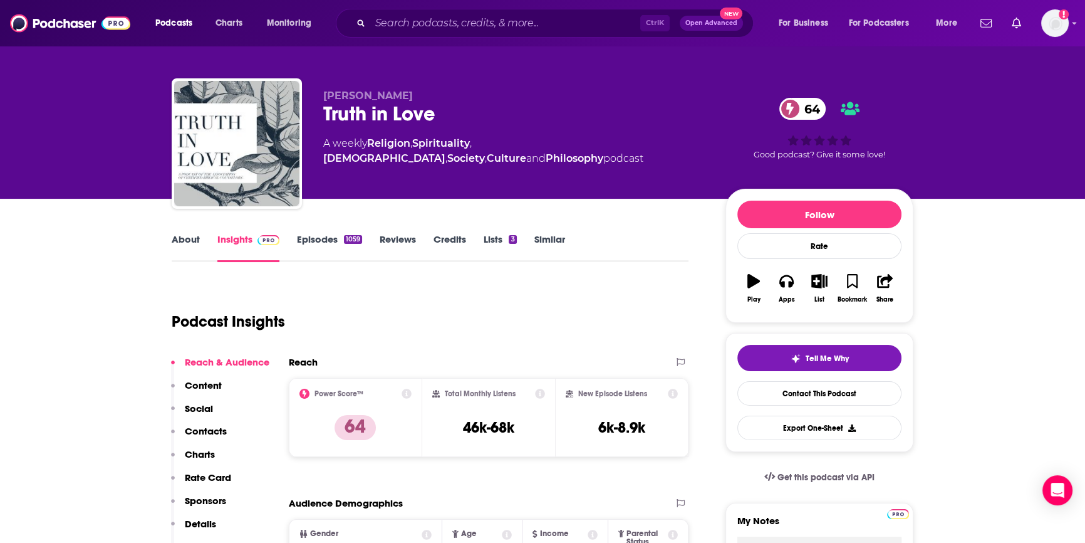
scroll to position [0, 0]
